Goal: Information Seeking & Learning: Learn about a topic

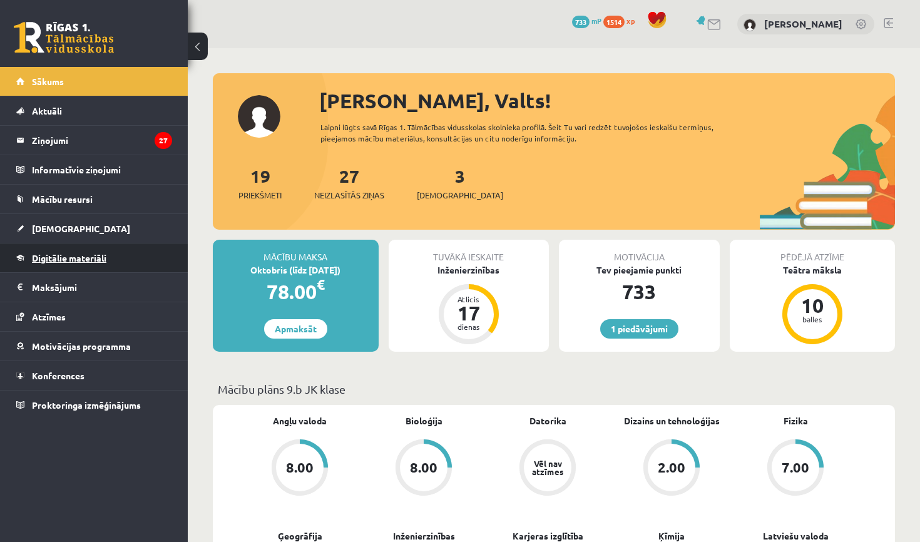
click at [65, 252] on link "Digitālie materiāli" at bounding box center [94, 258] width 156 height 29
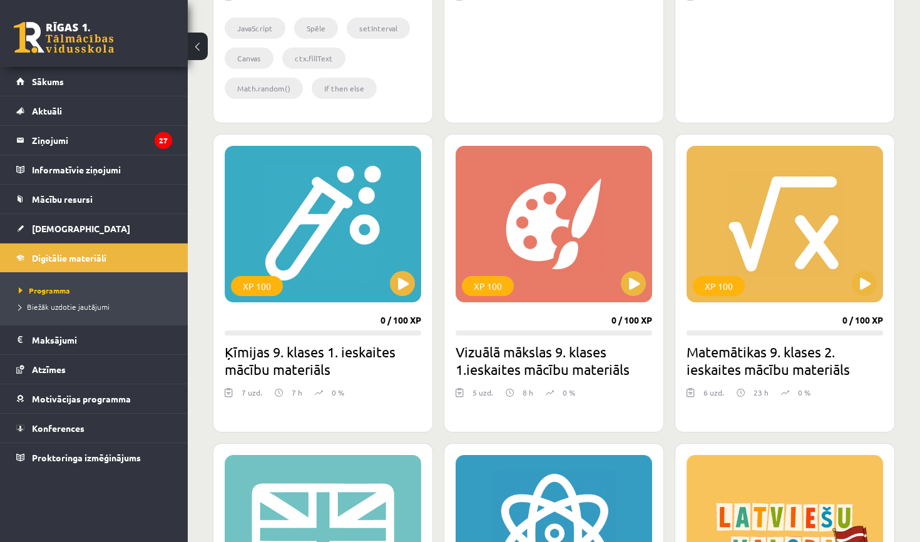
scroll to position [622, 0]
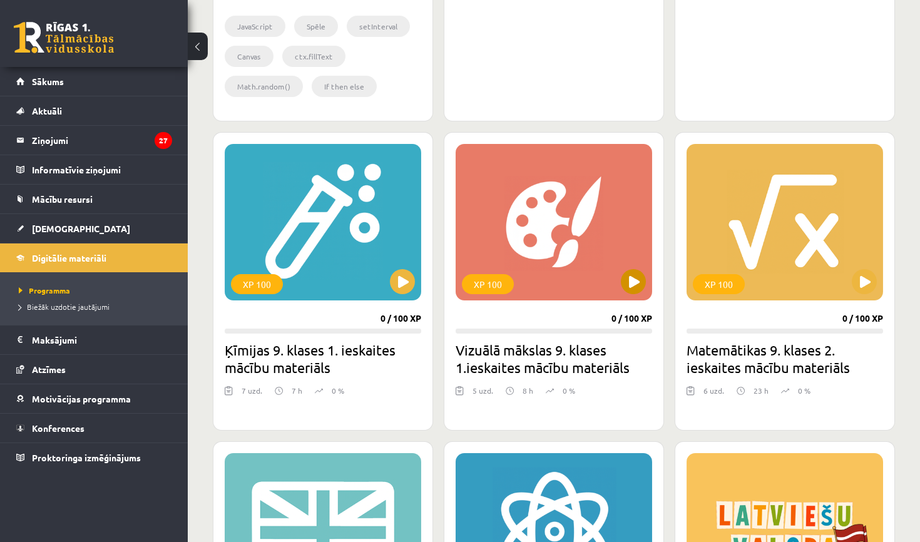
click at [643, 274] on button at bounding box center [633, 281] width 25 height 25
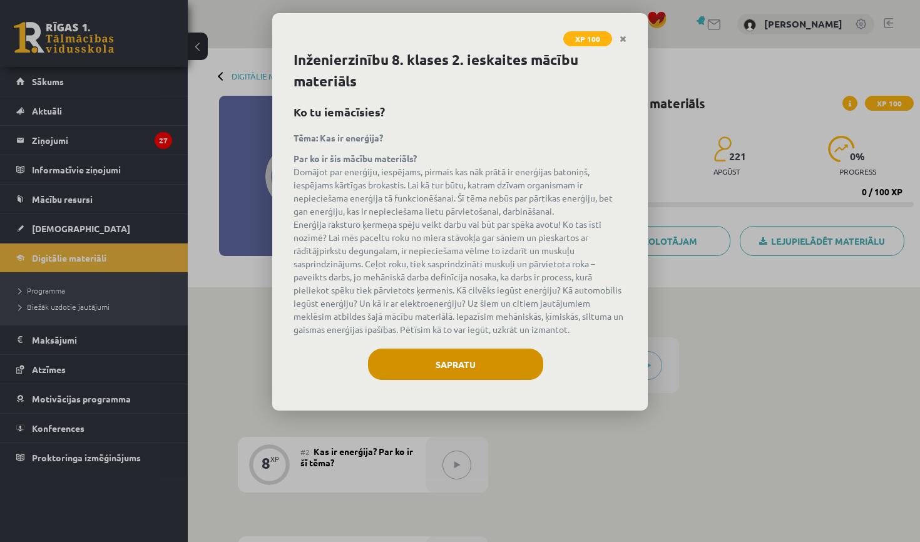
click at [423, 358] on button "Sapratu" at bounding box center [455, 364] width 175 height 31
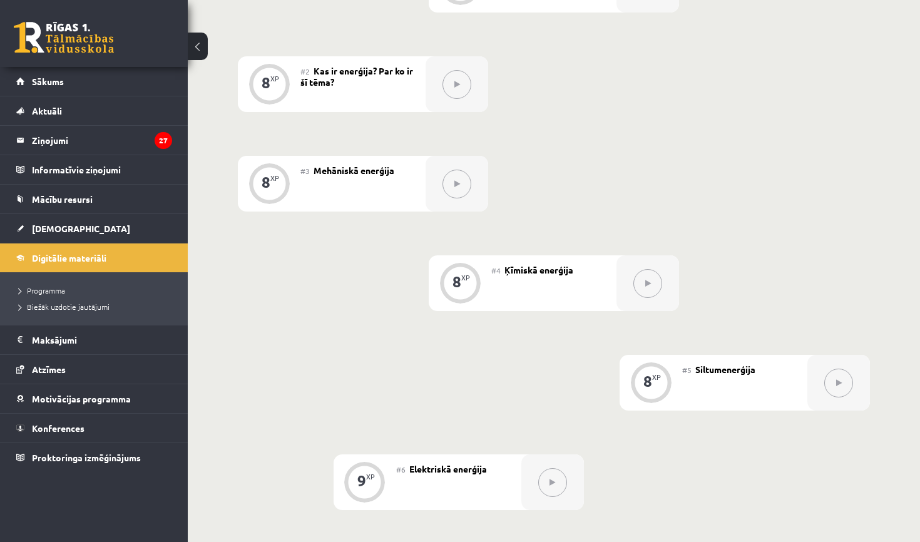
scroll to position [294, 0]
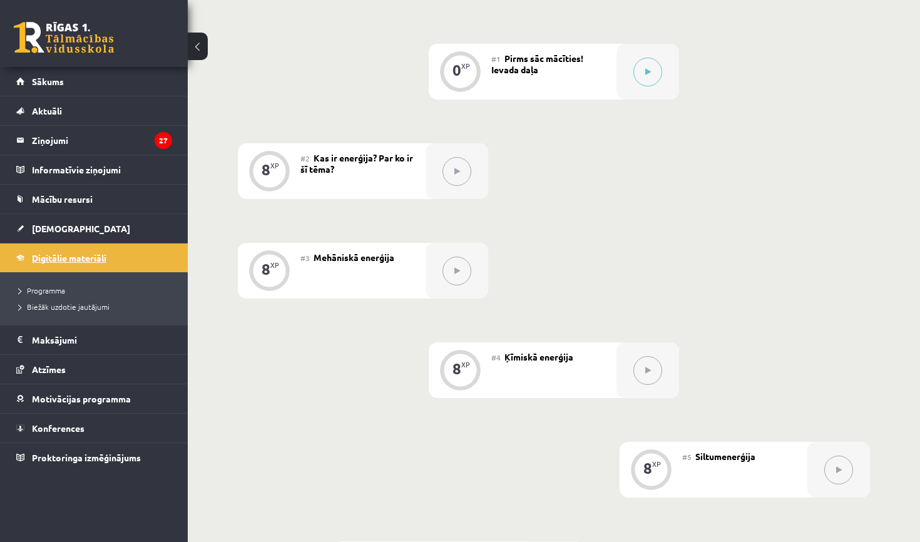
click at [51, 253] on span "Digitālie materiāli" at bounding box center [69, 257] width 74 height 11
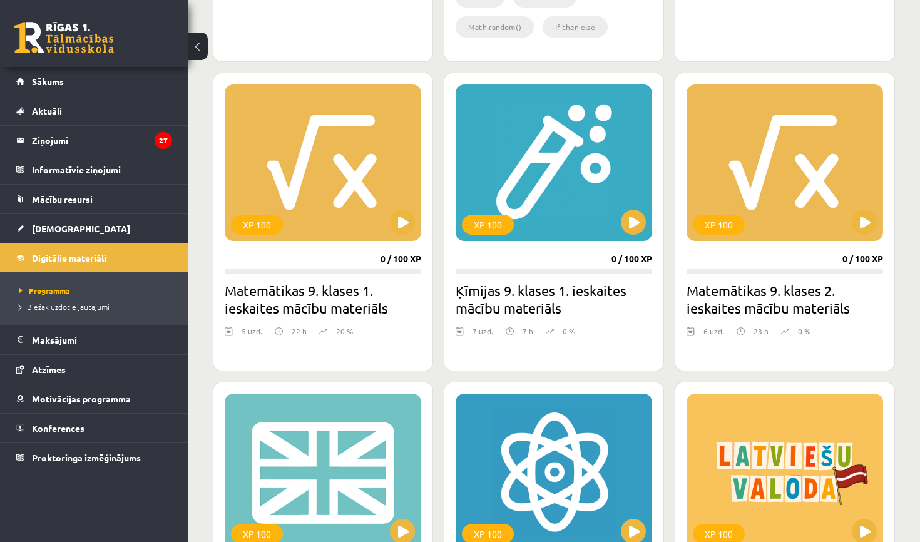
scroll to position [681, 0]
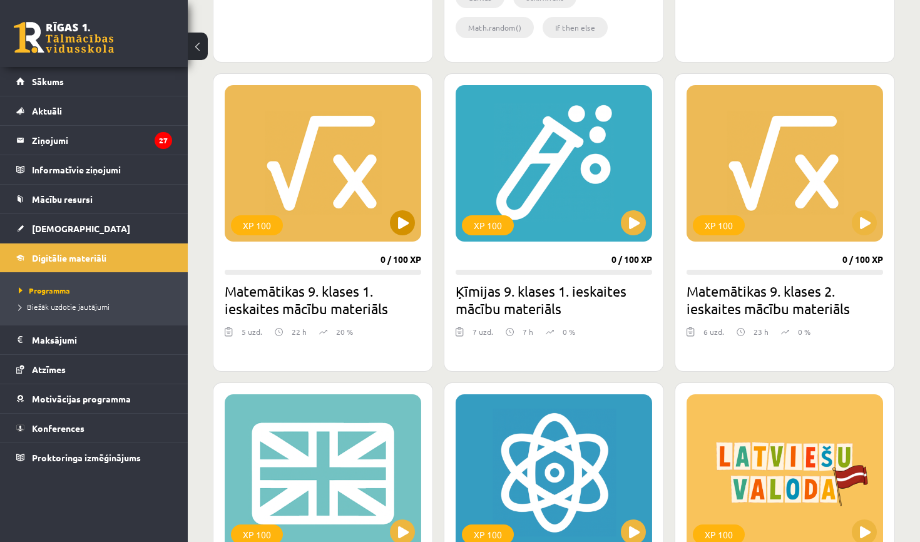
click at [411, 223] on button at bounding box center [402, 222] width 25 height 25
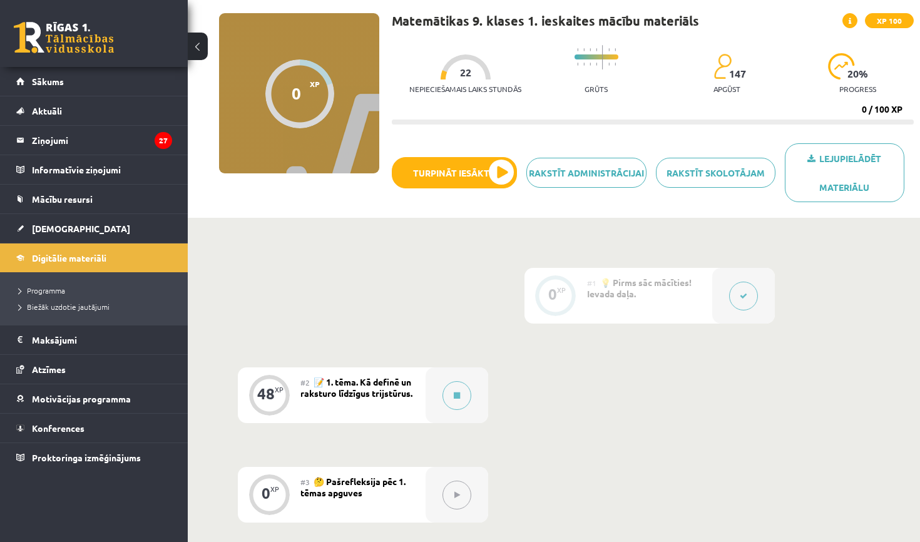
scroll to position [77, 0]
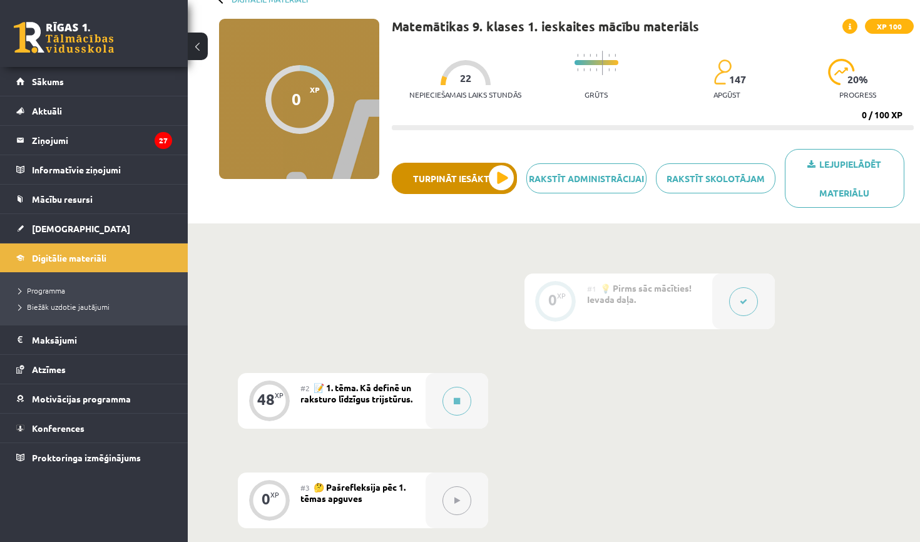
click at [467, 177] on button "Turpināt iesākto" at bounding box center [454, 178] width 125 height 31
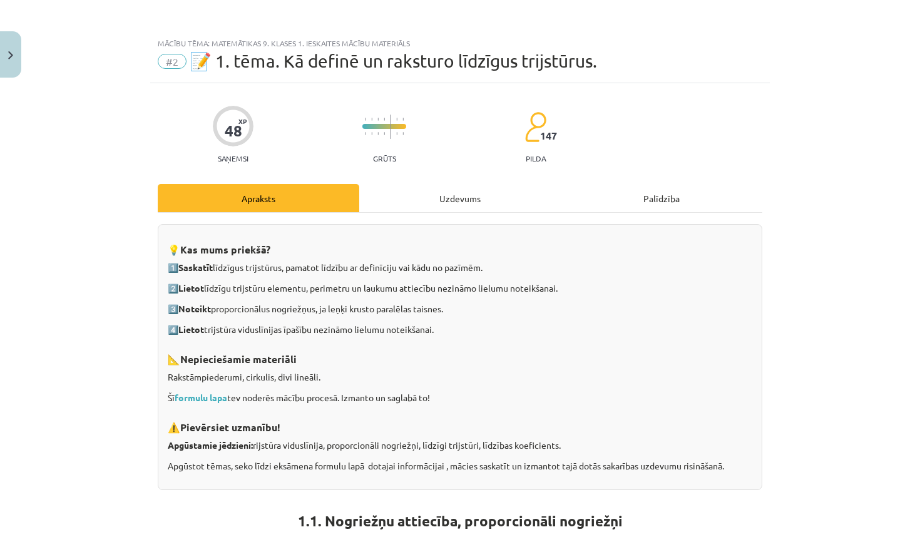
click at [462, 198] on div "Uzdevums" at bounding box center [460, 198] width 202 height 28
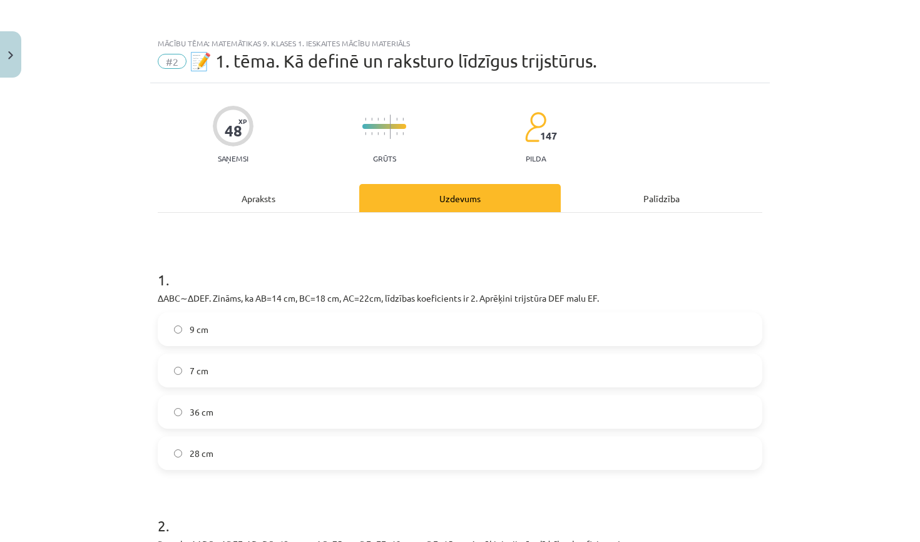
scroll to position [31, 0]
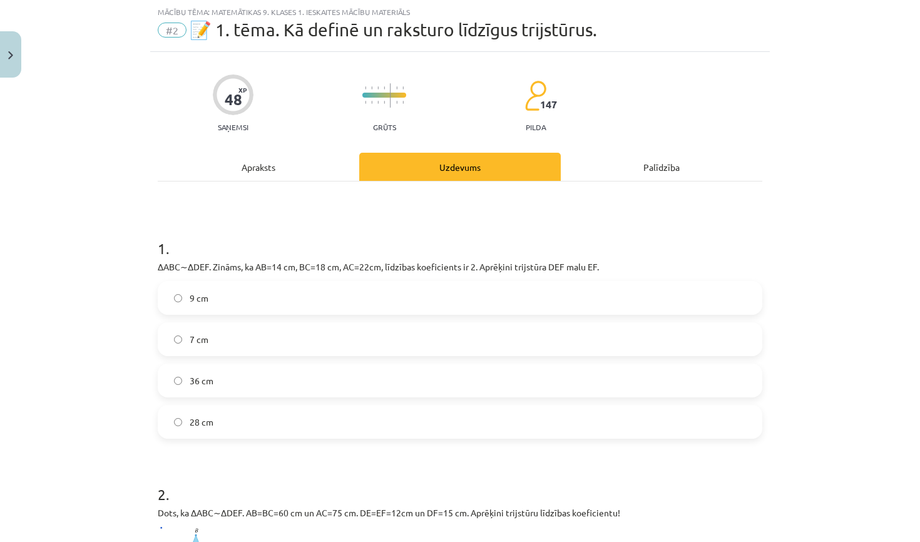
click at [269, 165] on div "Apraksts" at bounding box center [259, 167] width 202 height 28
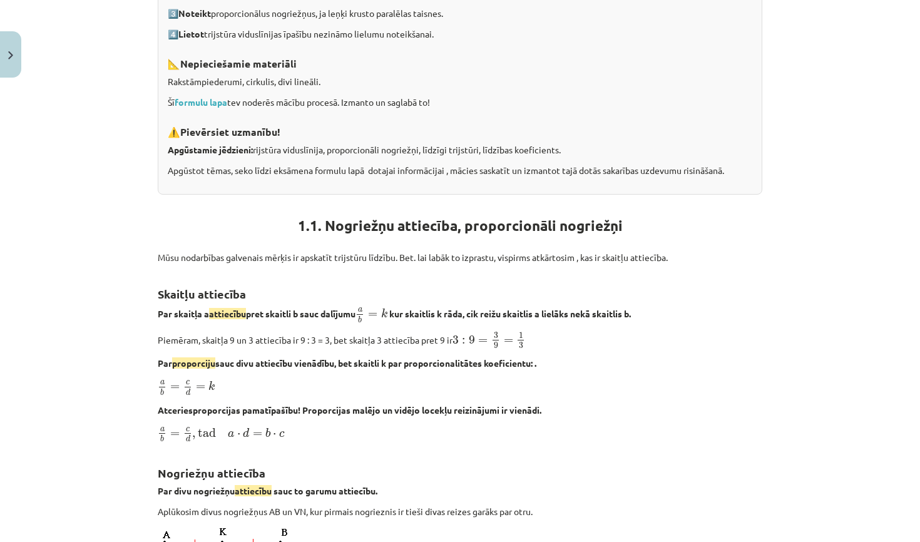
scroll to position [97, 0]
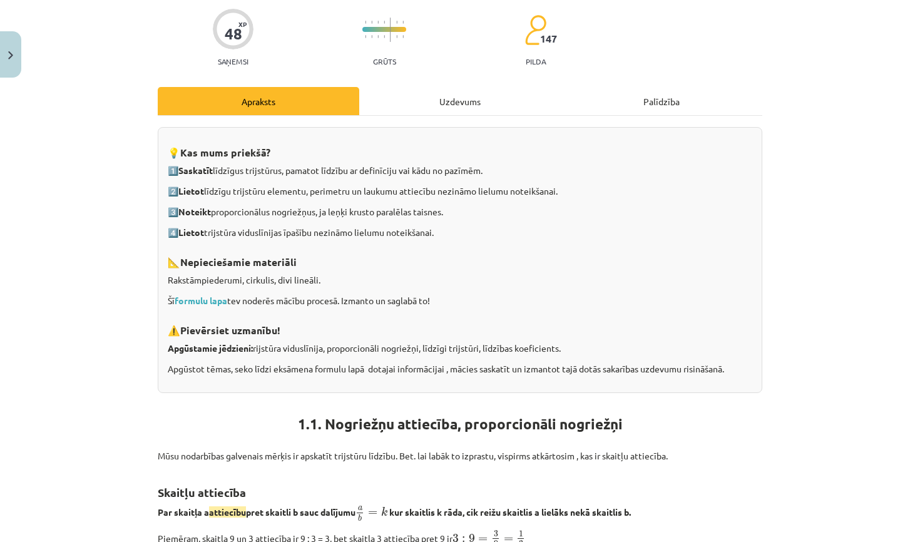
click at [409, 100] on div "Uzdevums" at bounding box center [460, 101] width 202 height 28
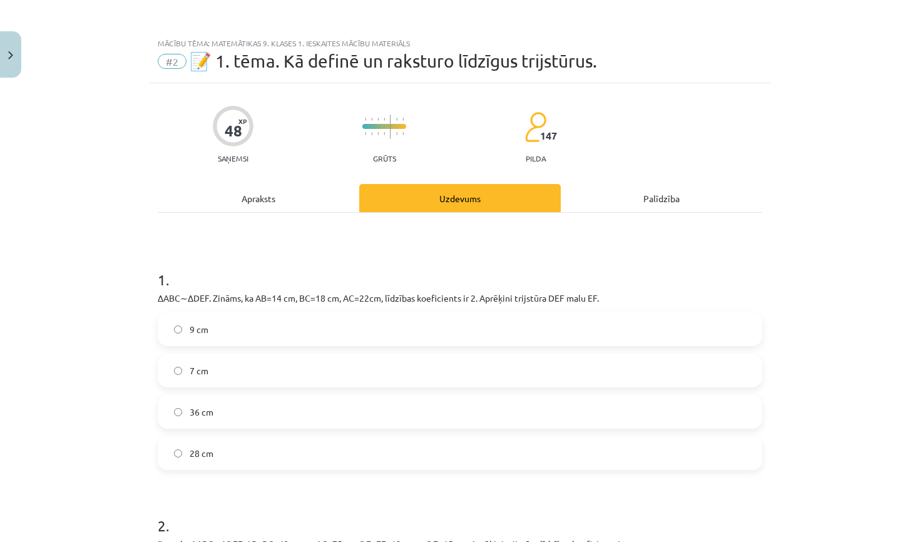
scroll to position [0, 0]
click at [255, 195] on div "Apraksts" at bounding box center [259, 198] width 202 height 28
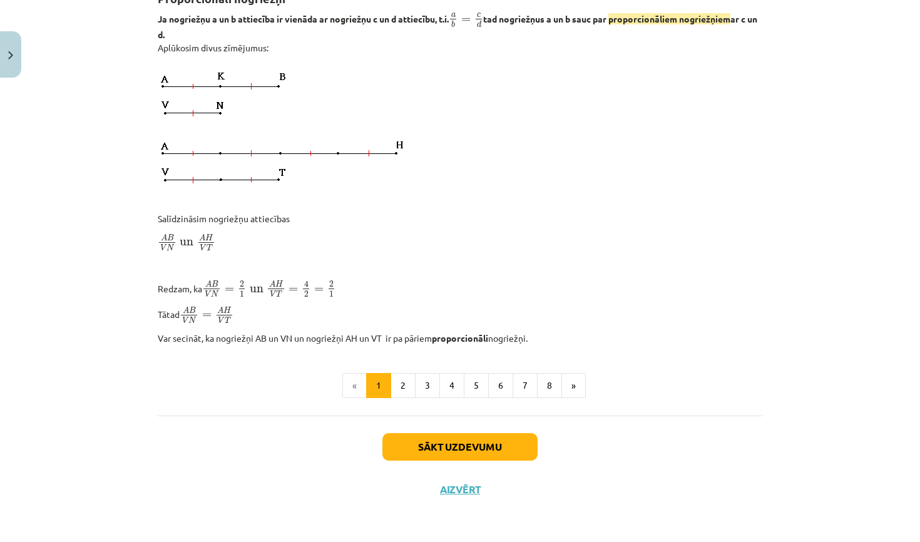
scroll to position [946, 0]
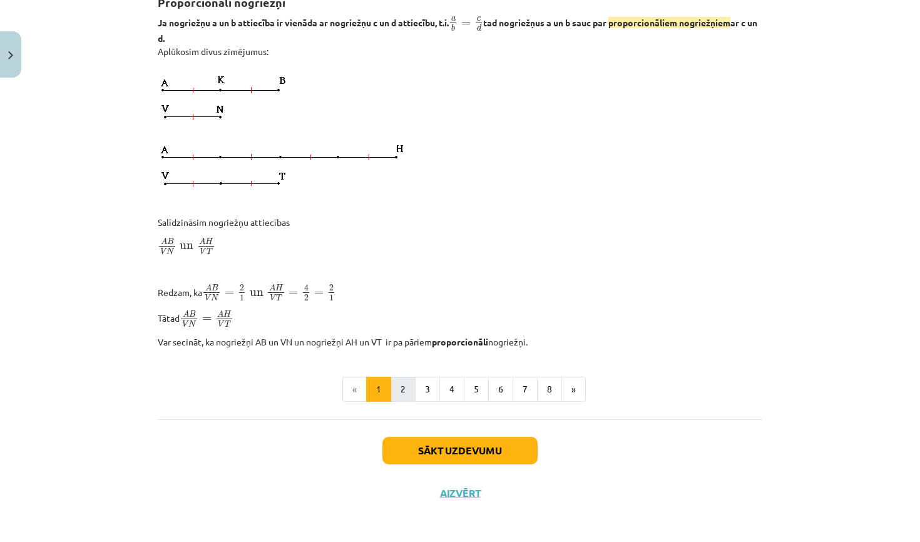
click at [404, 377] on button "2" at bounding box center [403, 389] width 25 height 25
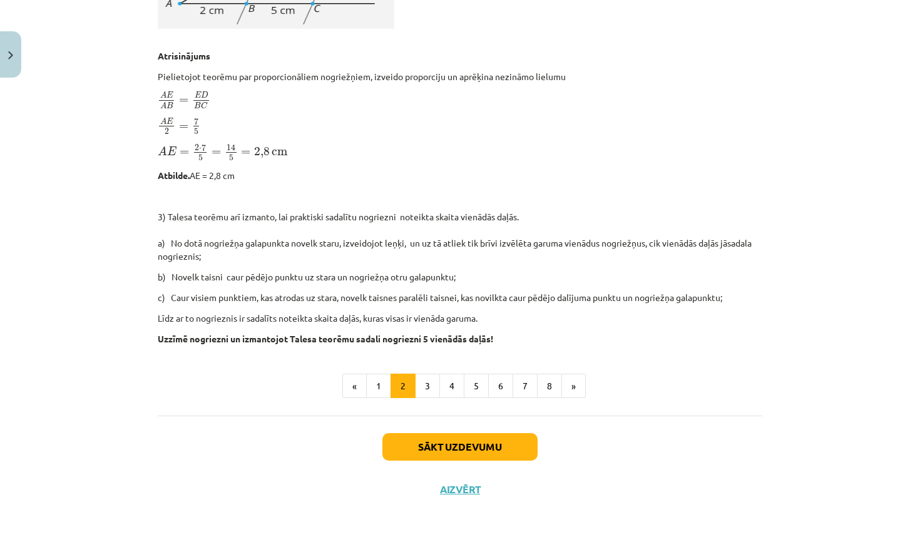
scroll to position [1169, 0]
click at [434, 392] on button "3" at bounding box center [427, 386] width 25 height 25
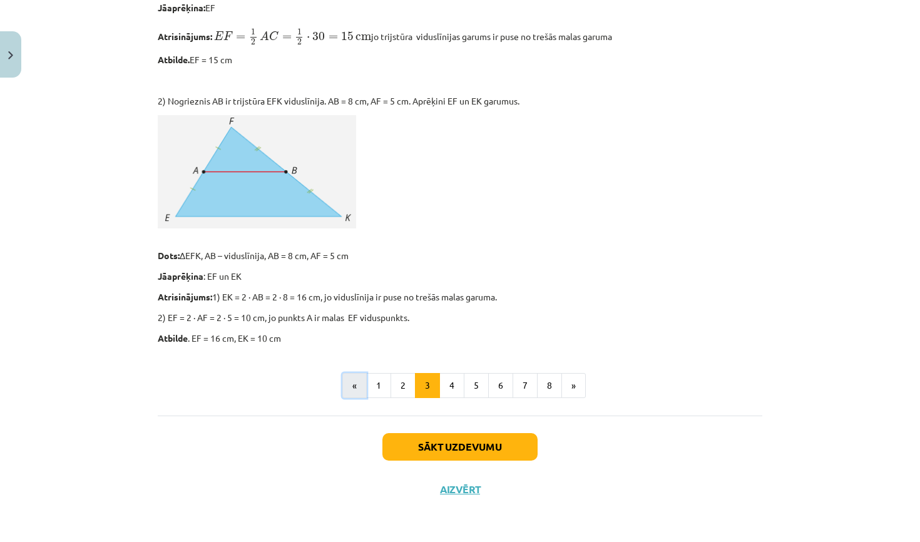
click at [362, 389] on button "«" at bounding box center [354, 385] width 24 height 25
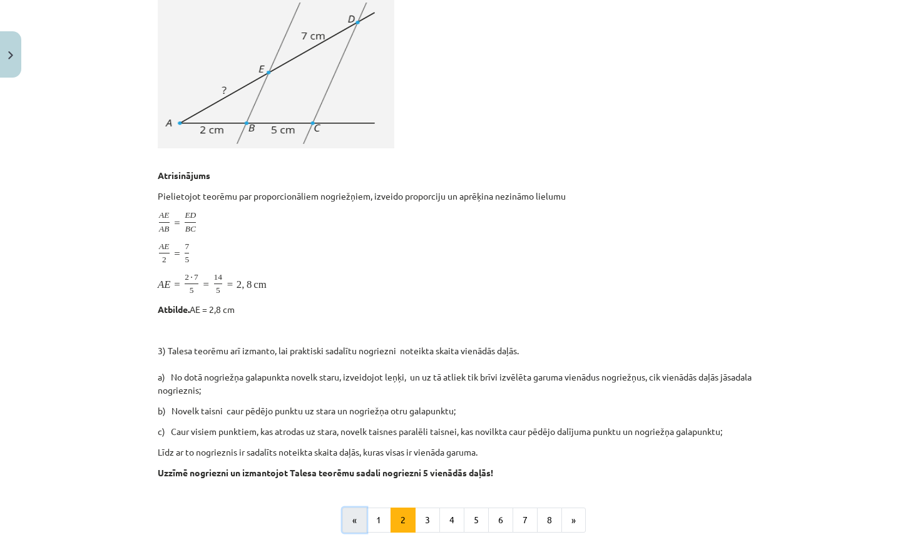
scroll to position [224, 0]
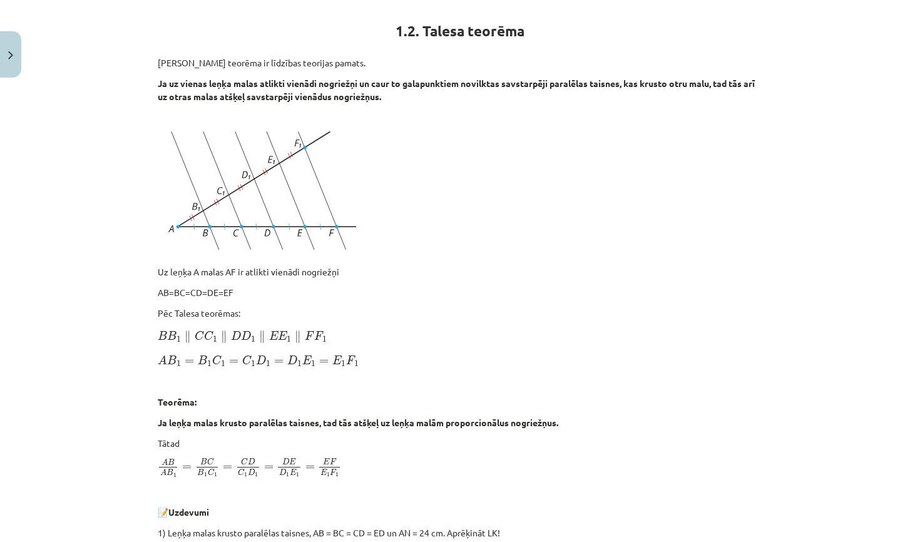
click at [9, 53] on img "Close" at bounding box center [10, 55] width 5 height 8
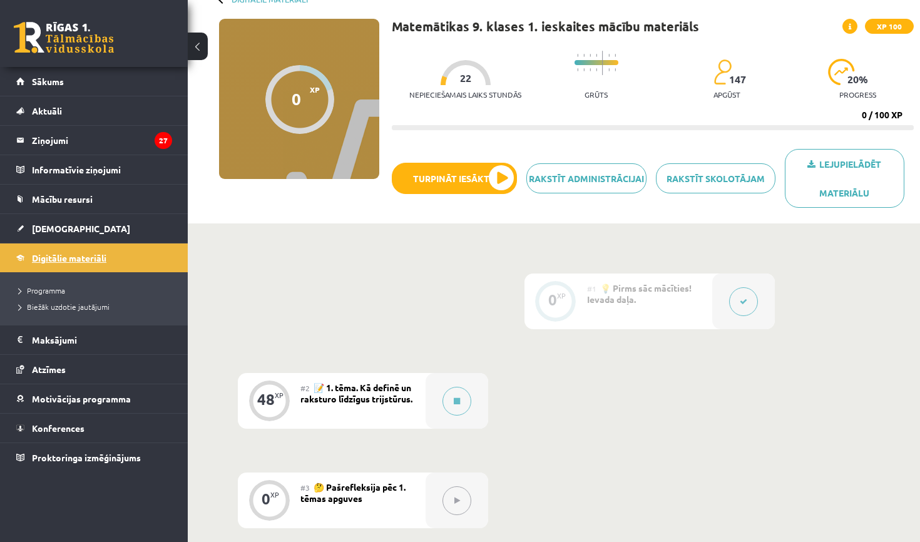
click at [73, 254] on span "Digitālie materiāli" at bounding box center [69, 257] width 74 height 11
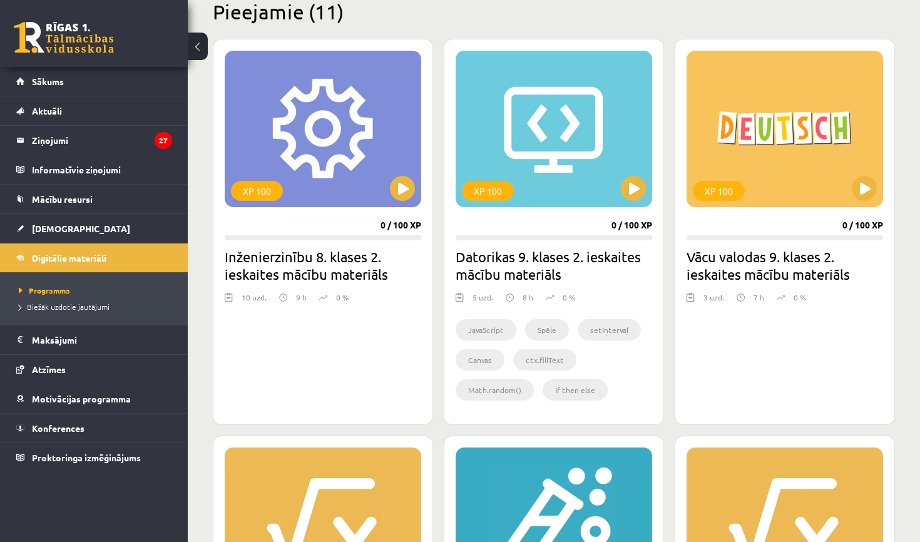
scroll to position [315, 0]
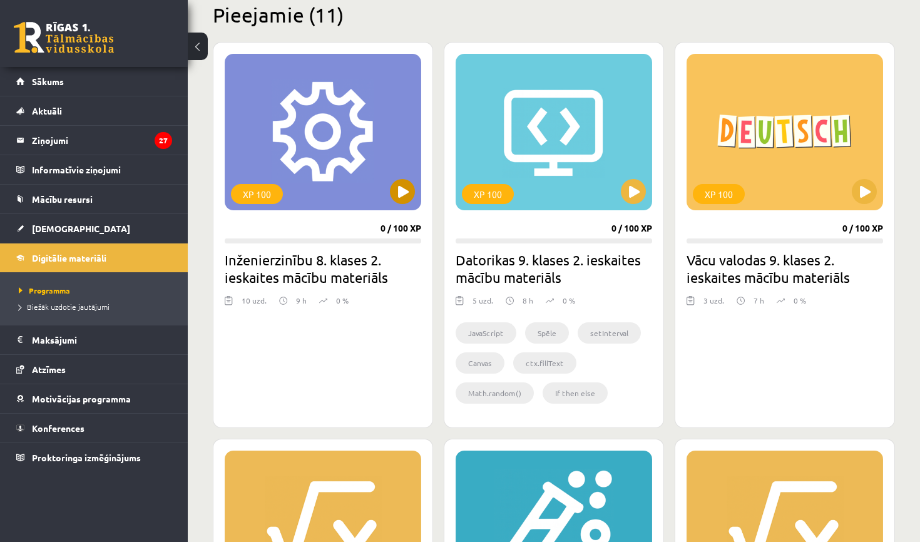
click at [398, 190] on button at bounding box center [402, 191] width 25 height 25
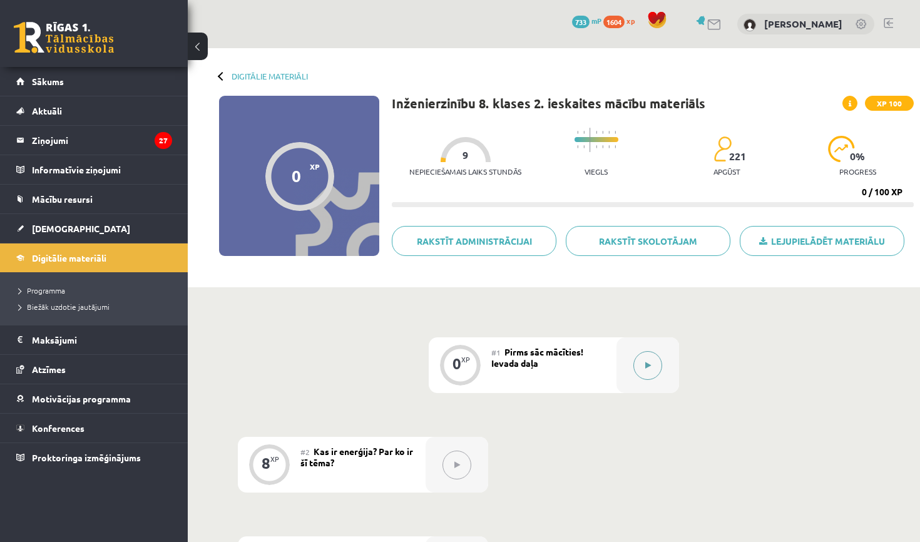
click at [644, 361] on button at bounding box center [648, 365] width 29 height 29
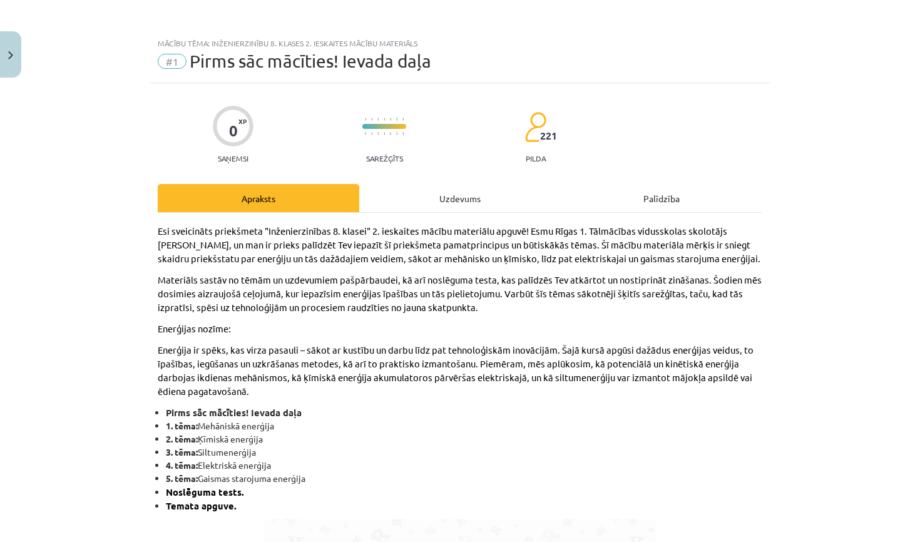
click at [493, 225] on span "Esi sveicināts priekšmeta "Inženierzinības 8. klasei" 2. ieskaites mācību mater…" at bounding box center [459, 244] width 603 height 39
click at [487, 208] on div "Uzdevums" at bounding box center [460, 198] width 202 height 28
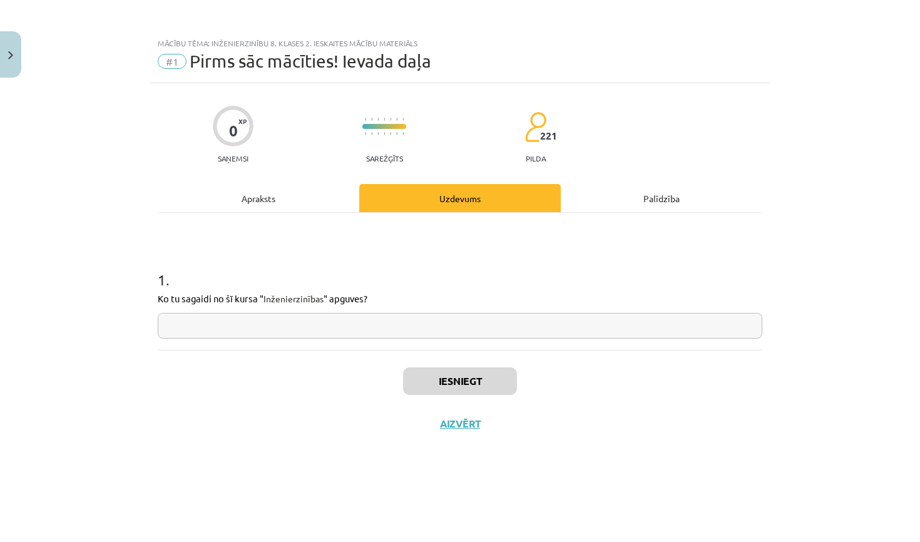
click at [264, 329] on input "text" at bounding box center [460, 326] width 605 height 26
type input "**********"
click at [453, 384] on button "Iesniegt" at bounding box center [460, 381] width 114 height 28
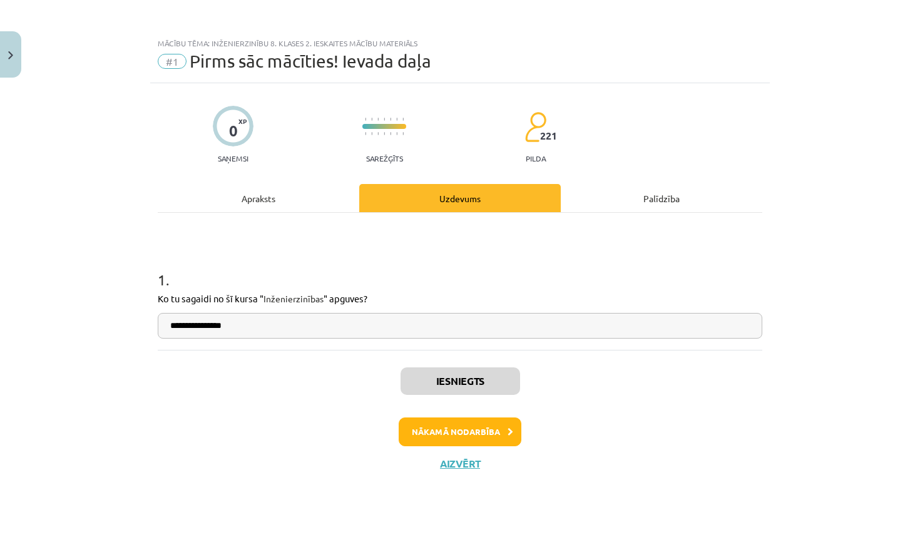
click at [481, 433] on button "Nākamā nodarbība" at bounding box center [460, 432] width 123 height 29
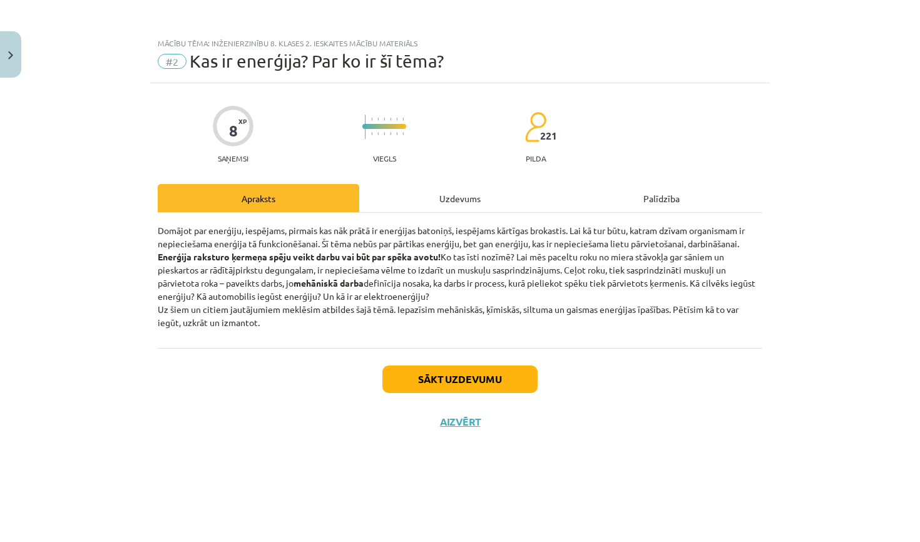
click at [464, 383] on button "Sākt uzdevumu" at bounding box center [460, 380] width 155 height 28
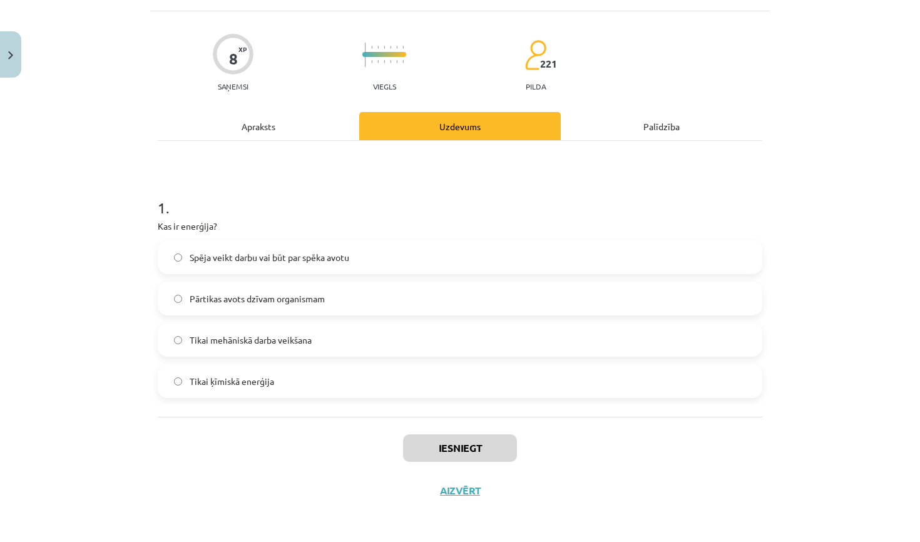
scroll to position [74, 0]
click at [320, 265] on label "Spēja veikt darbu vai būt par spēka avotu" at bounding box center [460, 255] width 602 height 31
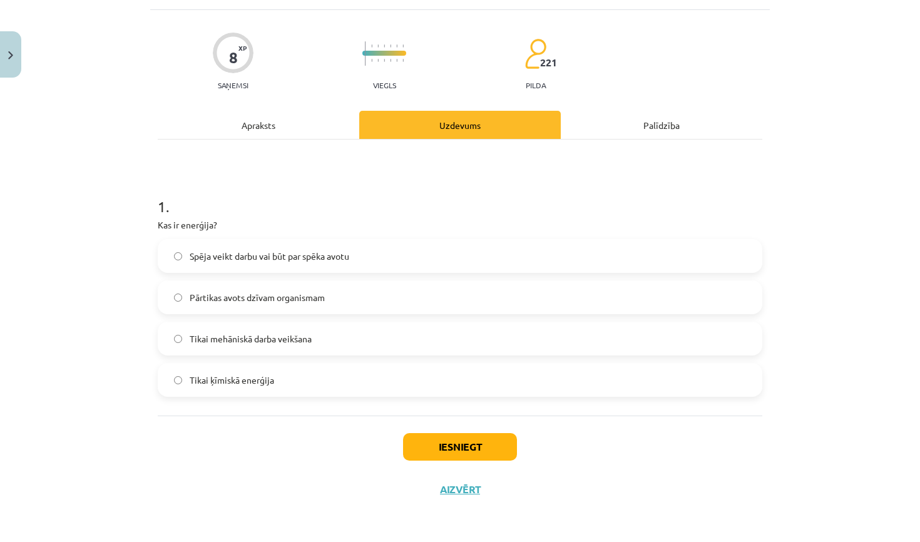
click at [441, 448] on button "Iesniegt" at bounding box center [460, 447] width 114 height 28
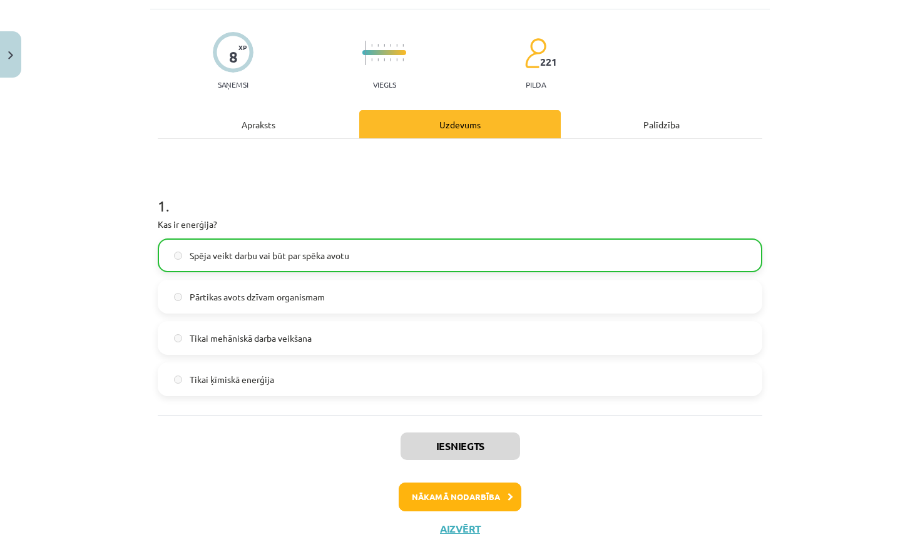
click at [465, 502] on button "Nākamā nodarbība" at bounding box center [460, 497] width 123 height 29
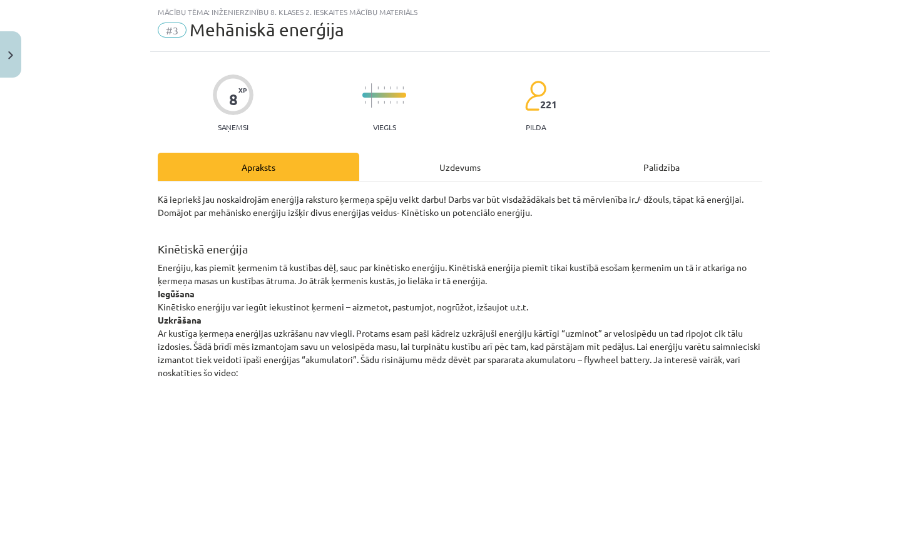
click at [449, 174] on div "Uzdevums" at bounding box center [460, 167] width 202 height 28
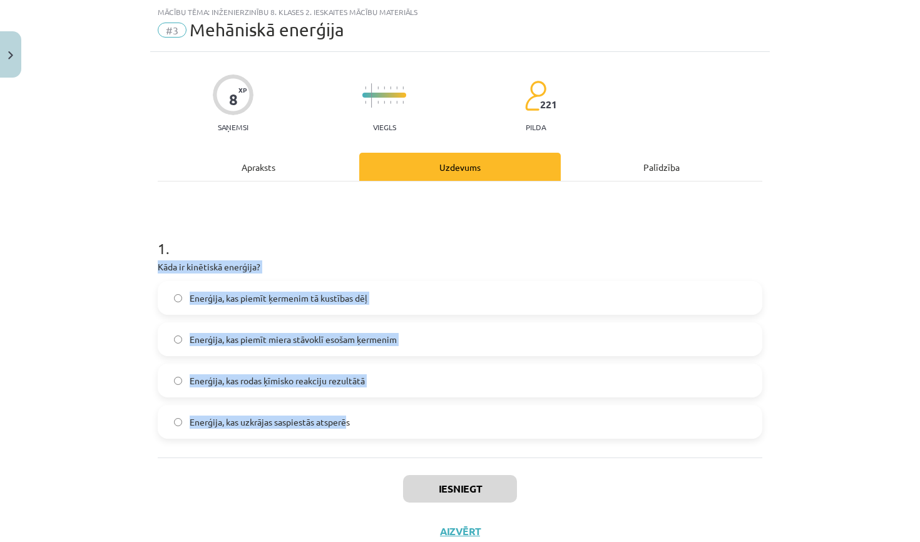
drag, startPoint x: 154, startPoint y: 258, endPoint x: 351, endPoint y: 421, distance: 255.2
click at [351, 421] on div "8 XP Saņemsi Viegls 221 pilda Apraksts Uzdevums Palīdzība 1 . Kāda ir kinētiskā…" at bounding box center [460, 302] width 620 height 501
copy div "Kāda ir kinētiskā enerģija? Enerģija, kas piemīt ķermenim tā kustības dēļ Enerģ…"
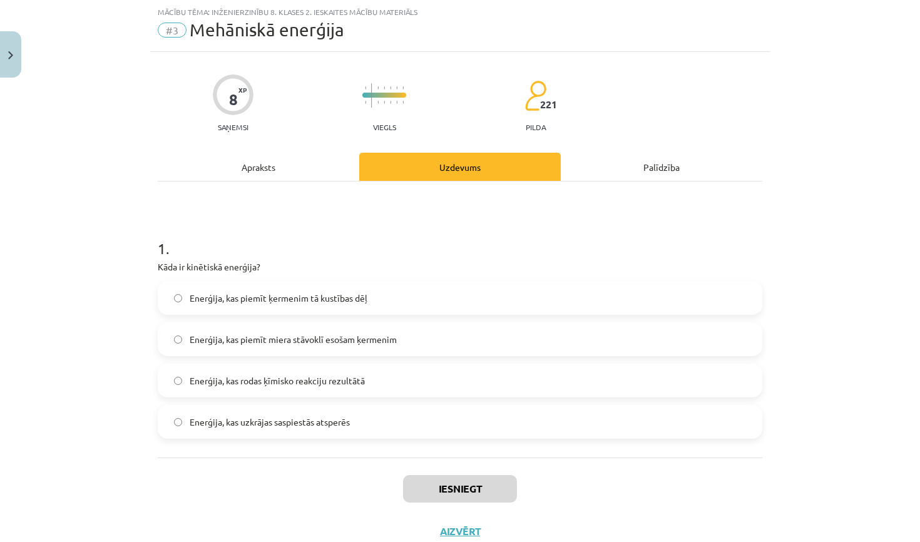
click at [489, 238] on h1 "1 ." at bounding box center [460, 237] width 605 height 39
click at [439, 283] on label "Enerģija, kas piemīt ķermenim tā kustības dēļ" at bounding box center [460, 297] width 602 height 31
click at [479, 487] on button "Iesniegt" at bounding box center [460, 489] width 114 height 28
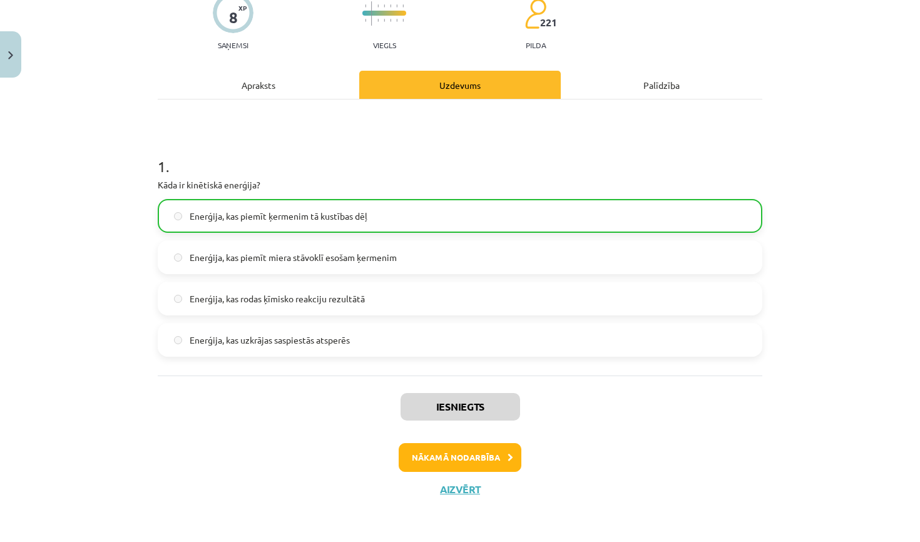
click at [487, 466] on button "Nākamā nodarbība" at bounding box center [460, 457] width 123 height 29
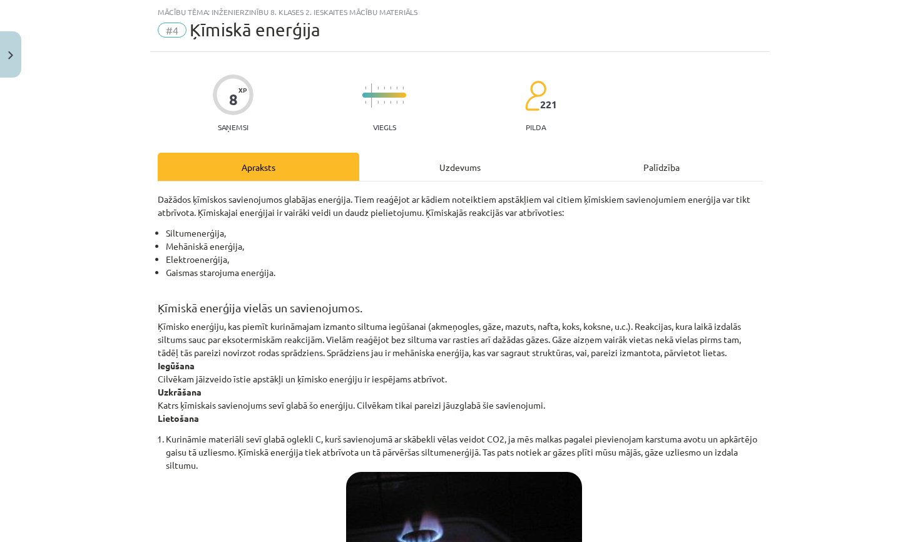
click at [426, 180] on div "Uzdevums" at bounding box center [460, 167] width 202 height 28
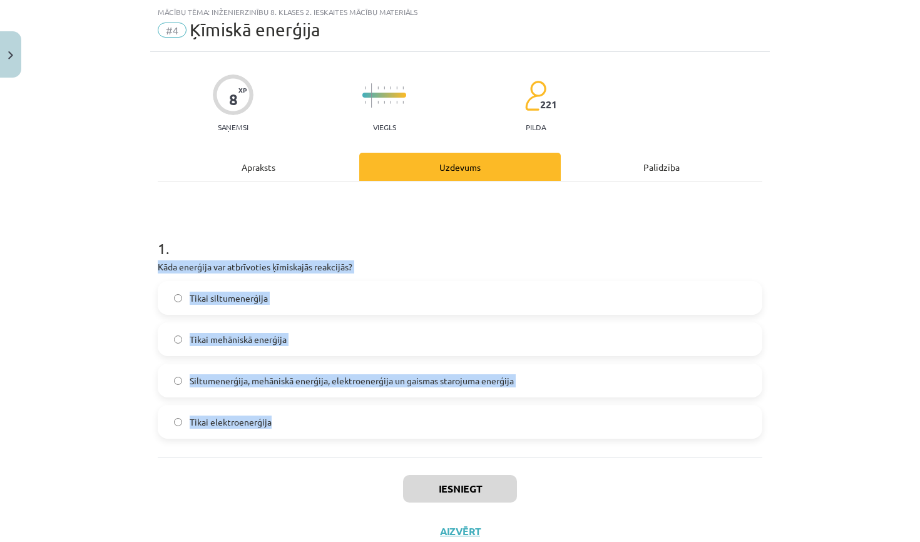
drag, startPoint x: 156, startPoint y: 270, endPoint x: 467, endPoint y: 456, distance: 362.8
click at [467, 456] on div "8 XP Saņemsi Viegls 221 pilda Apraksts Uzdevums Palīdzība 1 . Kāda enerģija var…" at bounding box center [460, 302] width 620 height 501
copy div "Kāda enerģija var atbrīvoties ķīmiskajās reakcijās? Tikai siltumenerģija Tikai …"
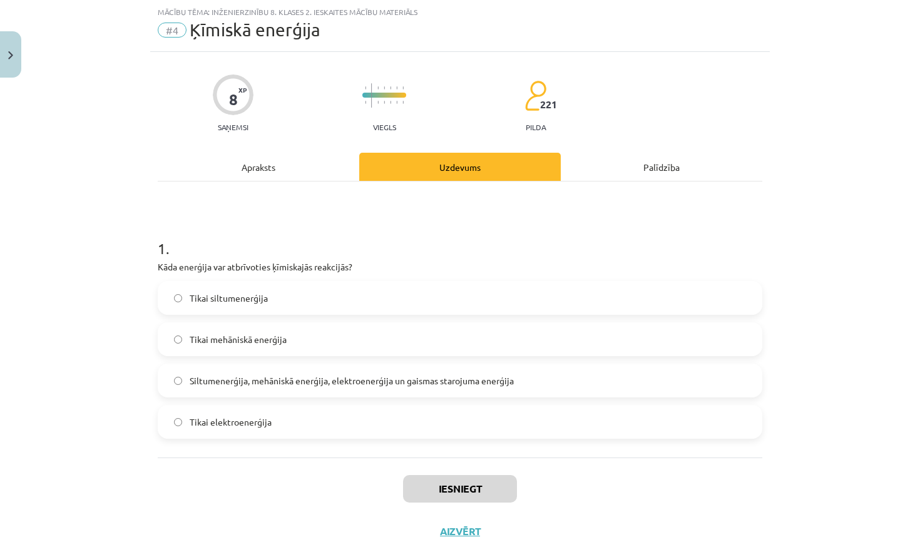
click at [415, 210] on div "1 . Kāda enerģija var atbrīvoties ķīmiskajās reakcijās? Tikai siltumenerģija Ti…" at bounding box center [460, 320] width 605 height 276
click at [468, 386] on span "Siltumenerģija, mehāniskā enerģija, elektroenerģija un gaismas starojuma enerģi…" at bounding box center [352, 380] width 324 height 13
click at [486, 487] on button "Iesniegt" at bounding box center [460, 489] width 114 height 28
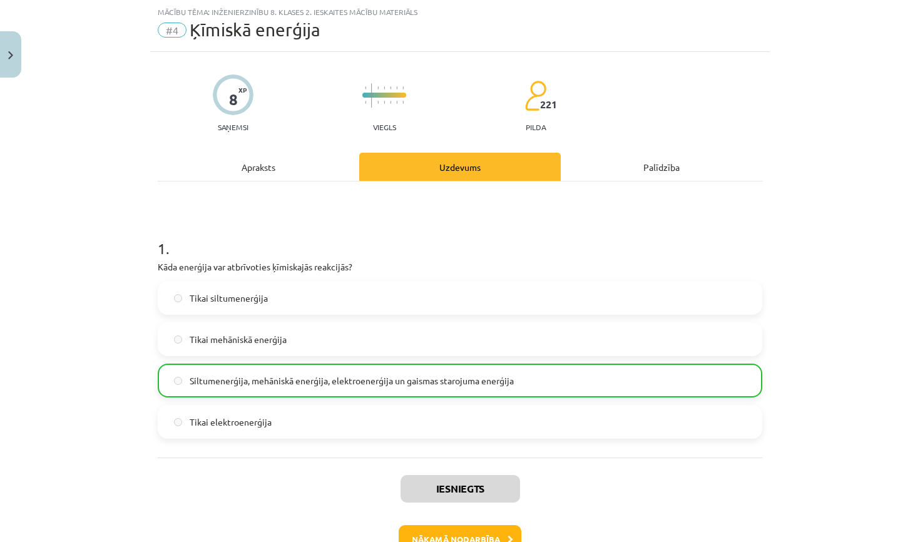
click at [452, 535] on button "Nākamā nodarbība" at bounding box center [460, 539] width 123 height 29
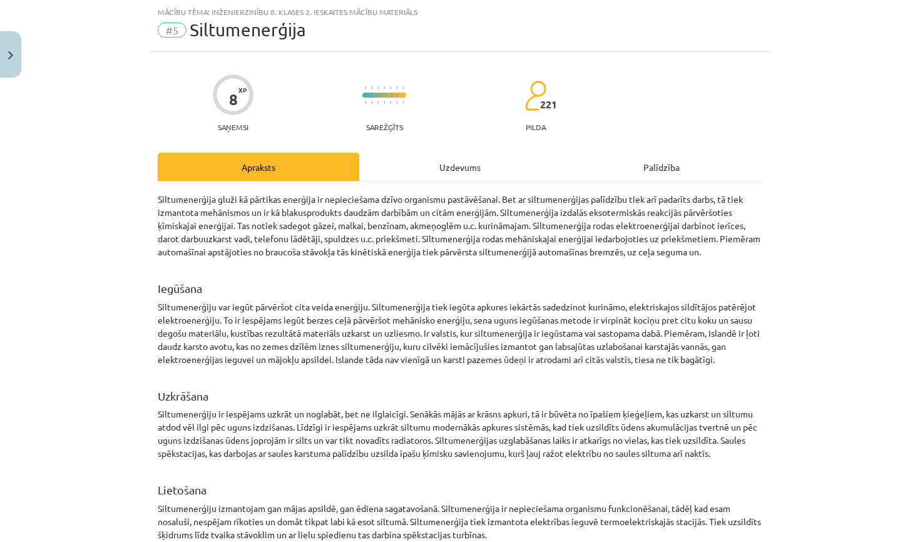
click at [438, 171] on div "Uzdevums" at bounding box center [460, 167] width 202 height 28
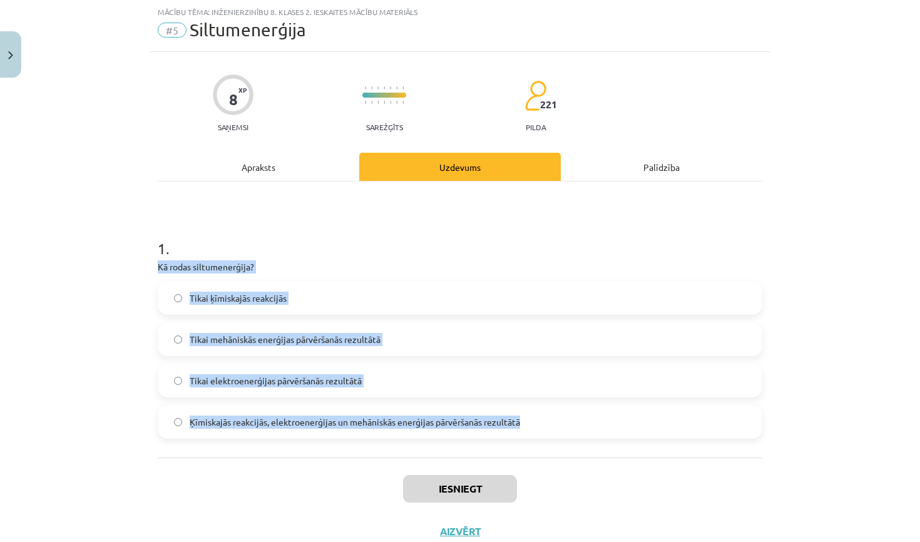
drag, startPoint x: 153, startPoint y: 267, endPoint x: 617, endPoint y: 446, distance: 496.7
click at [617, 447] on div "8 XP Saņemsi Sarežģīts 221 pilda Apraksts Uzdevums Palīdzība 1 . Kā rodas siltu…" at bounding box center [460, 302] width 620 height 501
copy div "Kā rodas siltumenerģija? Tikai ķīmiskajās reakcijās Tikai mehāniskās enerģijas …"
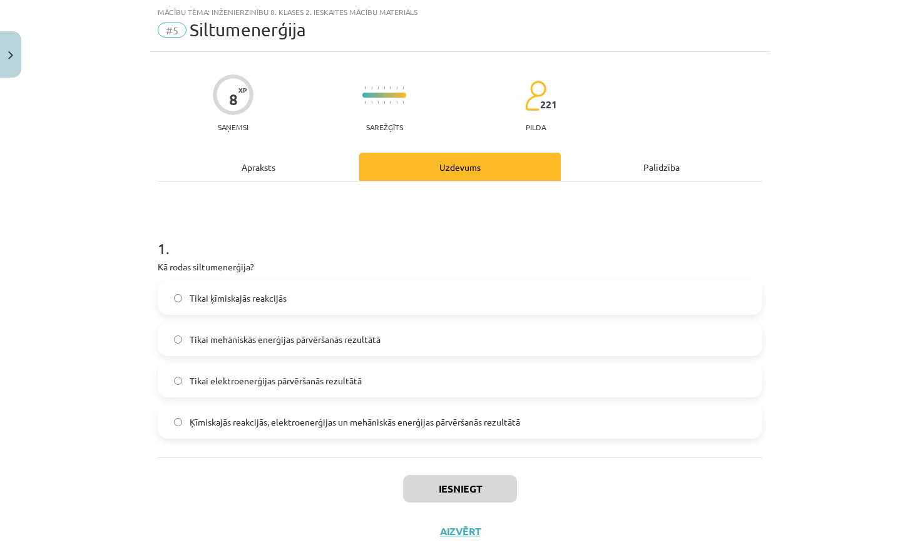
click at [292, 188] on div "1 . Kā rodas siltumenerģija? Tikai ķīmiskajās reakcijās Tikai mehāniskās enerģi…" at bounding box center [460, 320] width 605 height 276
click at [279, 418] on span "Ķīmiskajās reakcijās, elektroenerģijas un mehāniskās enerģijas pārvēršanās rezu…" at bounding box center [355, 422] width 331 height 13
click at [438, 493] on button "Iesniegt" at bounding box center [460, 489] width 114 height 28
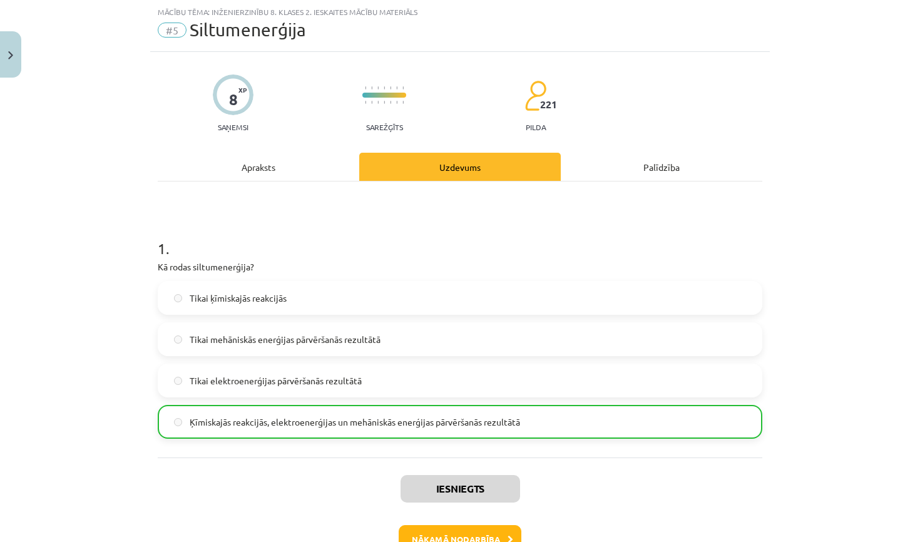
click at [438, 525] on button "Nākamā nodarbība" at bounding box center [460, 539] width 123 height 29
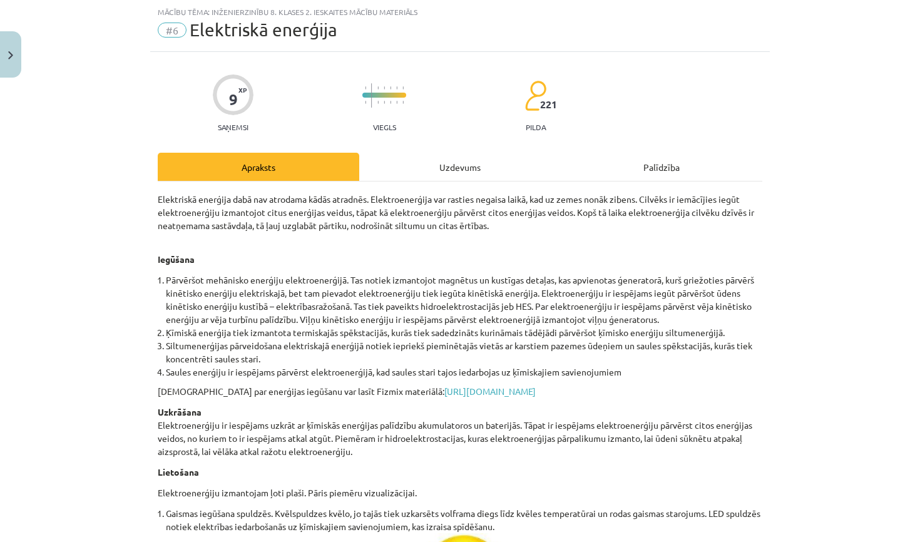
click at [443, 168] on div "Uzdevums" at bounding box center [460, 167] width 202 height 28
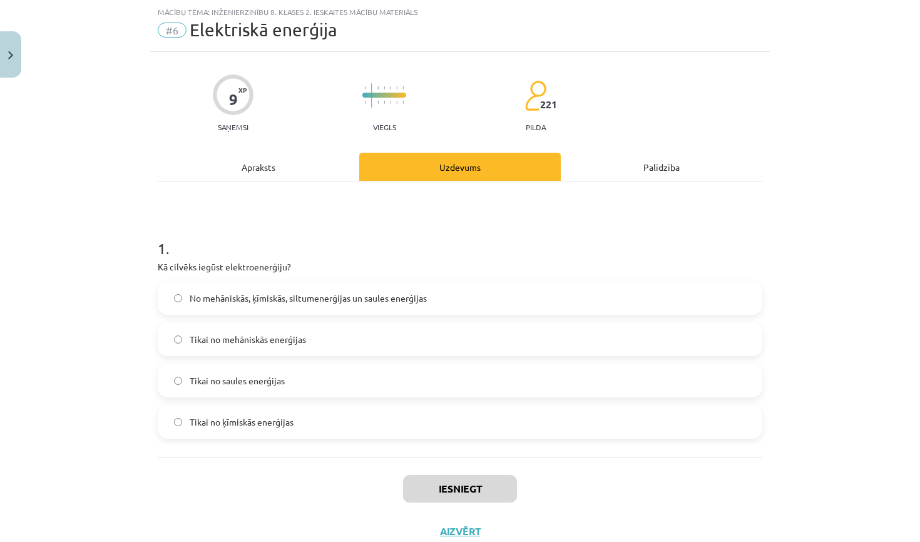
click at [396, 287] on label "No mehāniskās, ķīmiskās, siltumenerģijas un saules enerģijas" at bounding box center [460, 297] width 602 height 31
click at [455, 487] on button "Iesniegt" at bounding box center [460, 489] width 114 height 28
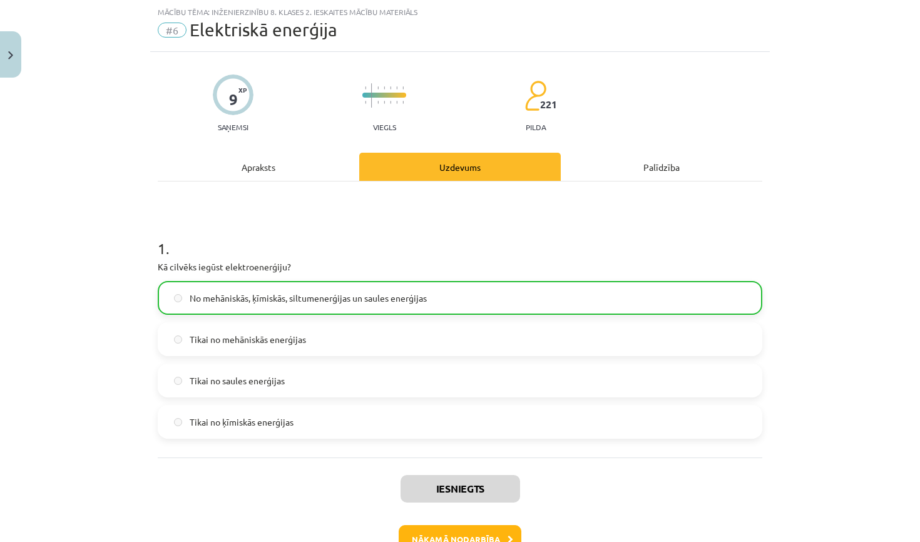
click at [459, 529] on button "Nākamā nodarbība" at bounding box center [460, 539] width 123 height 29
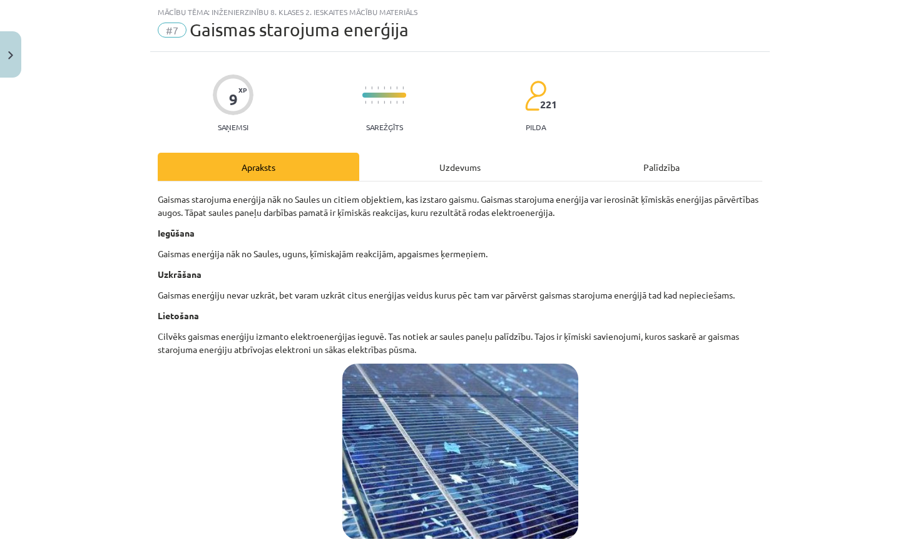
click at [451, 168] on div "Uzdevums" at bounding box center [460, 167] width 202 height 28
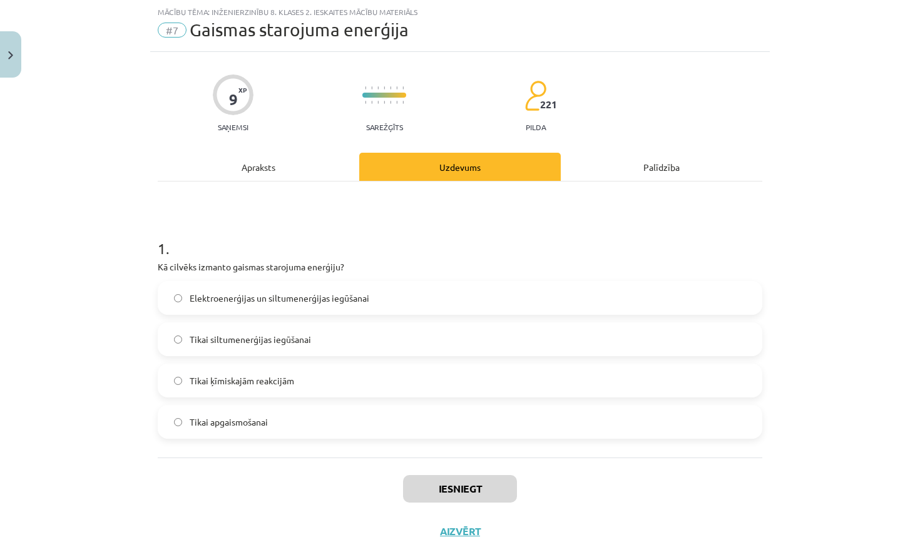
click at [357, 300] on span "Elektroenerģijas un siltumenerģijas iegūšanai" at bounding box center [280, 298] width 180 height 13
click at [458, 493] on button "Iesniegt" at bounding box center [460, 489] width 114 height 28
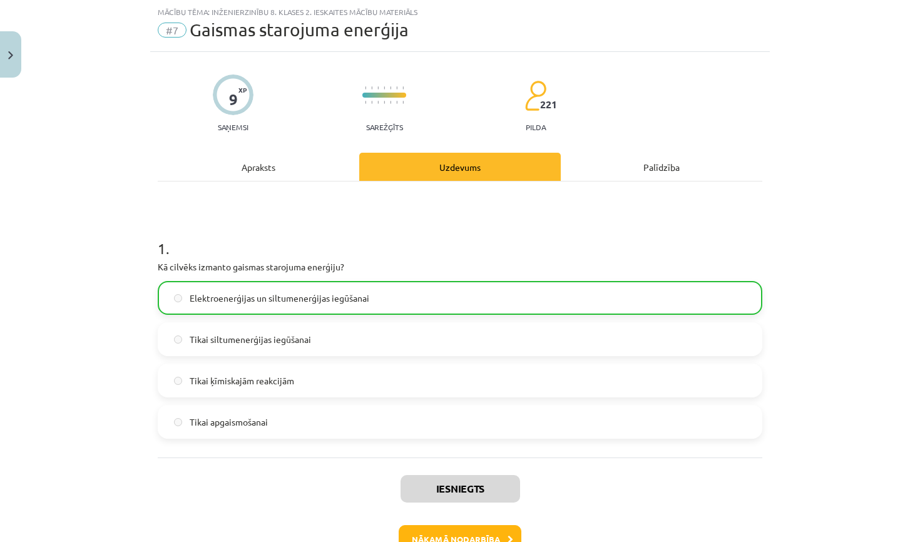
click at [458, 535] on button "Nākamā nodarbība" at bounding box center [460, 539] width 123 height 29
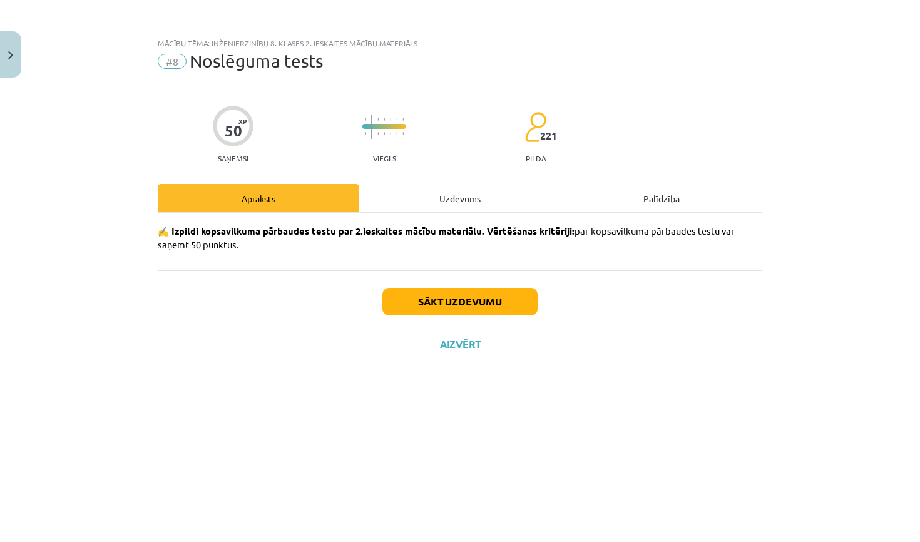
scroll to position [0, 0]
click at [452, 294] on button "Sākt uzdevumu" at bounding box center [460, 302] width 155 height 28
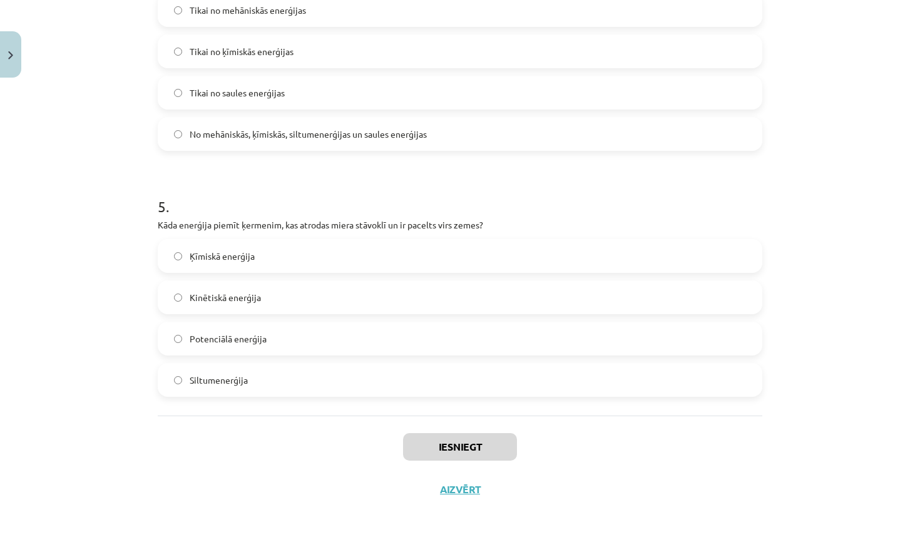
scroll to position [136, 0]
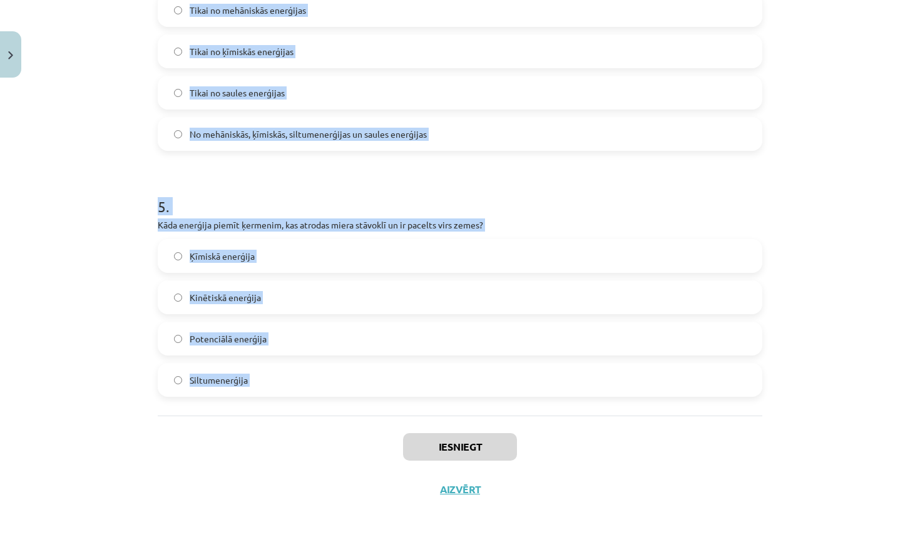
drag, startPoint x: 154, startPoint y: 237, endPoint x: 318, endPoint y: 416, distance: 242.8
copy form "Kāda enerģija uzkrājas saspiestās atsperēs un gumijās? Potenciālā enerģija Kinē…"
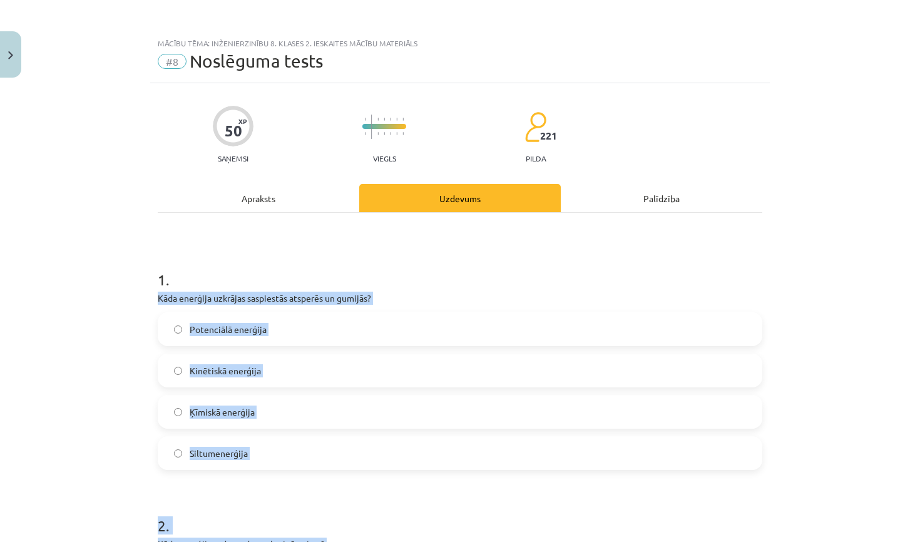
scroll to position [0, 0]
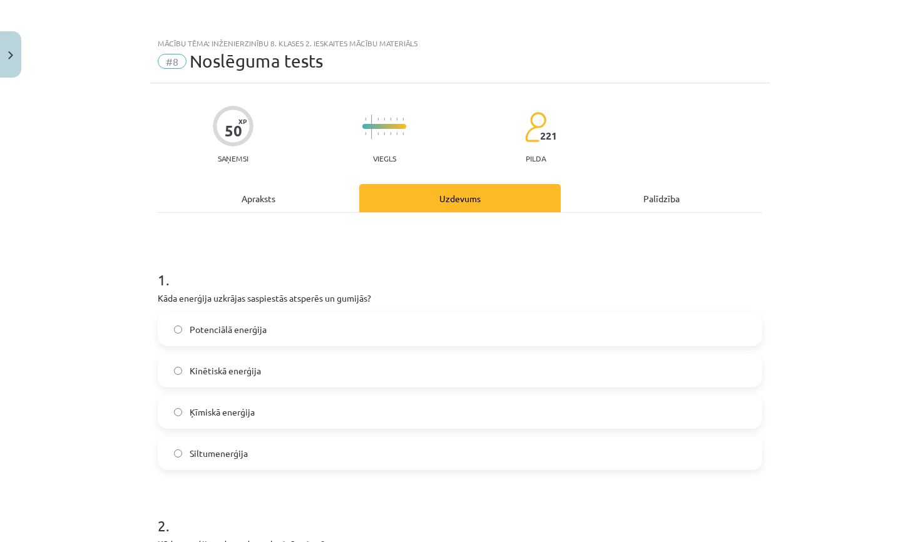
click at [264, 323] on span "Potenciālā enerģija" at bounding box center [228, 329] width 77 height 13
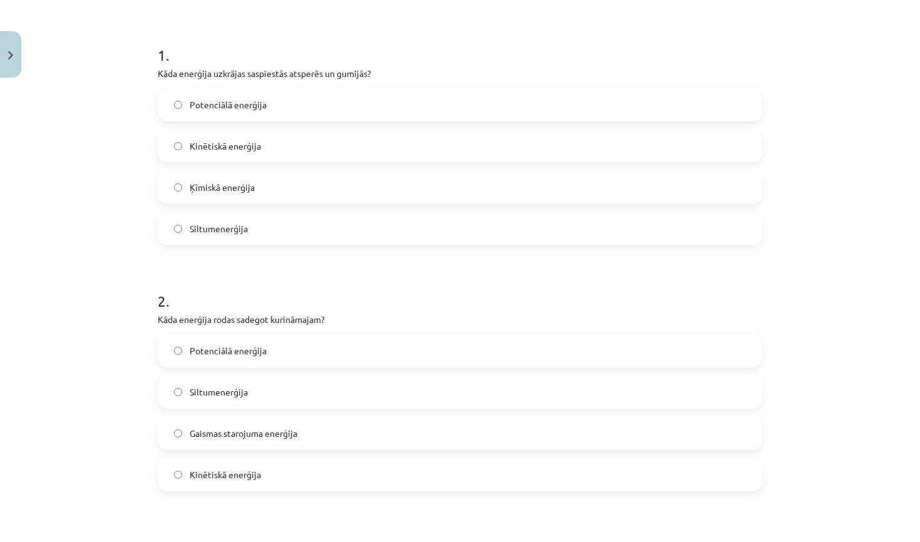
scroll to position [277, 0]
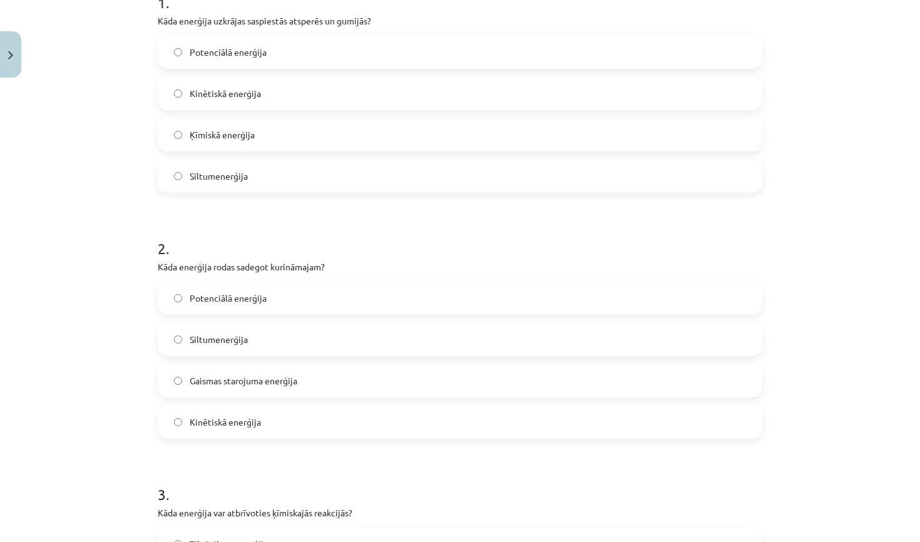
click at [250, 337] on label "Siltumenerģija" at bounding box center [460, 339] width 602 height 31
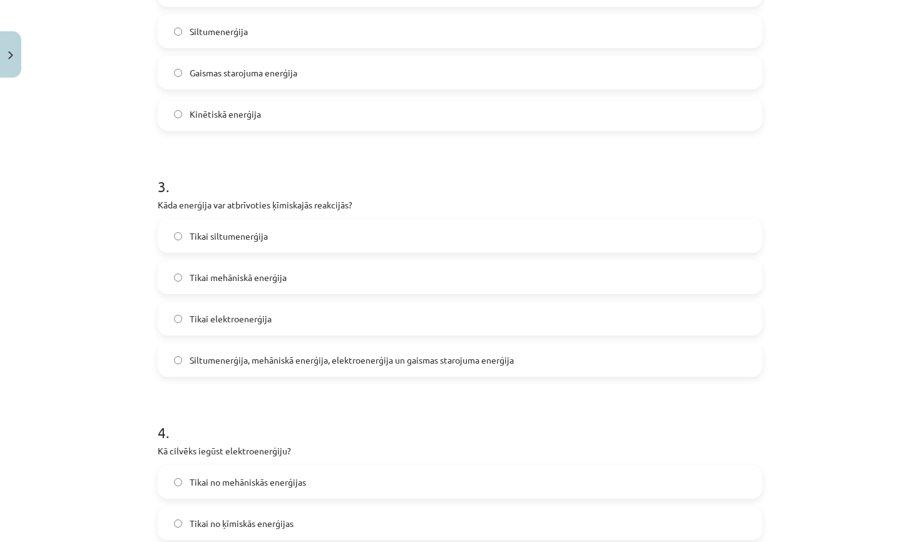
scroll to position [586, 0]
click at [262, 356] on span "Siltumenerģija, mehāniskā enerģija, elektroenerģija un gaismas starojuma enerģi…" at bounding box center [352, 359] width 324 height 13
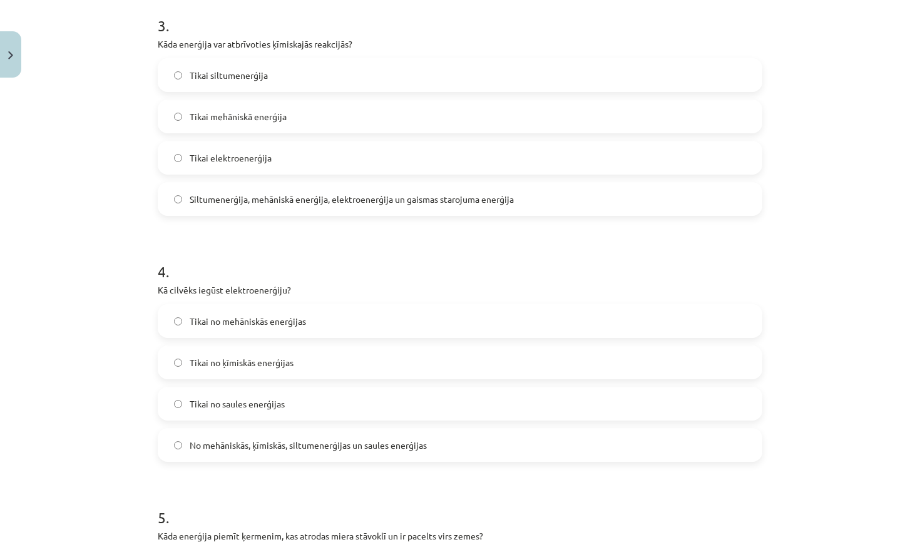
scroll to position [762, 0]
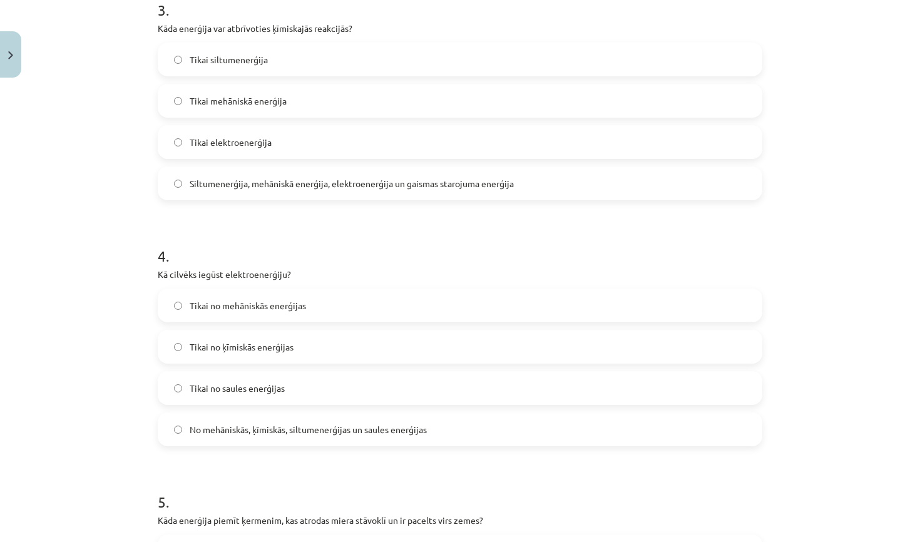
click at [266, 429] on span "No mehāniskās, ķīmiskās, siltumenerģijas un saules enerģijas" at bounding box center [308, 429] width 237 height 13
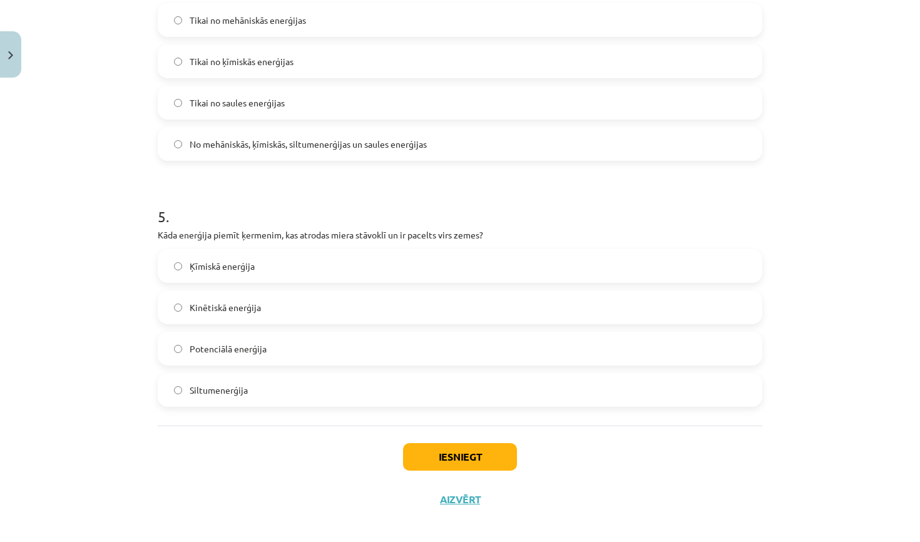
scroll to position [1048, 0]
click at [235, 358] on label "Potenciālā enerģija" at bounding box center [460, 347] width 602 height 31
click at [455, 458] on button "Iesniegt" at bounding box center [460, 457] width 114 height 28
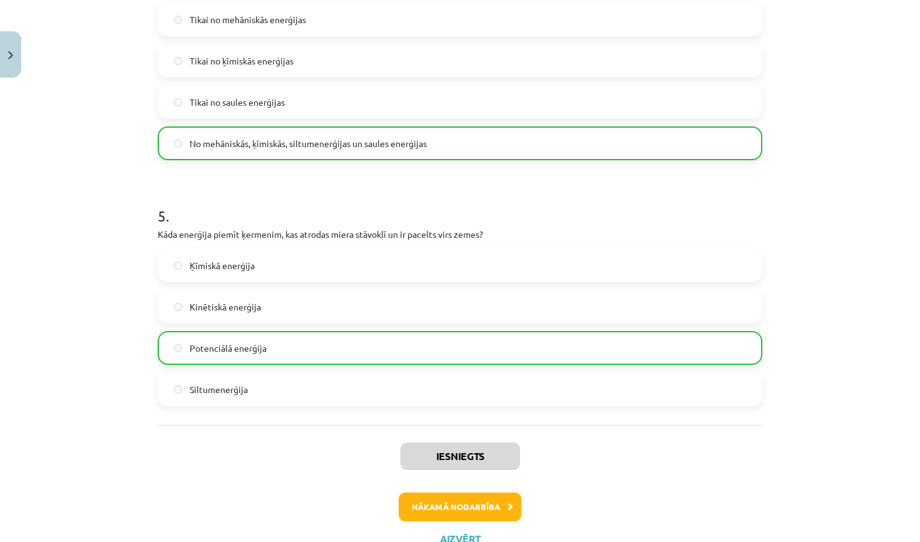
click at [429, 517] on button "Nākamā nodarbība" at bounding box center [460, 507] width 123 height 29
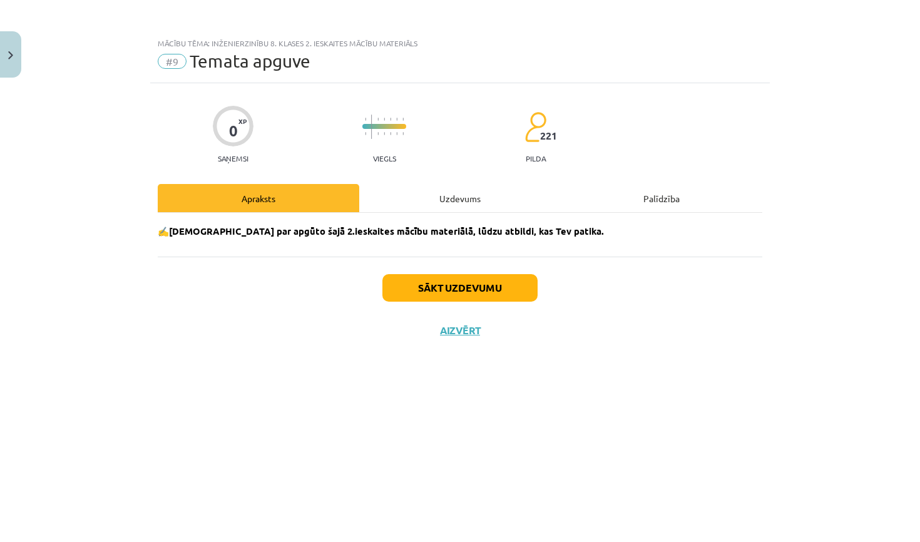
click at [406, 295] on button "Sākt uzdevumu" at bounding box center [460, 288] width 155 height 28
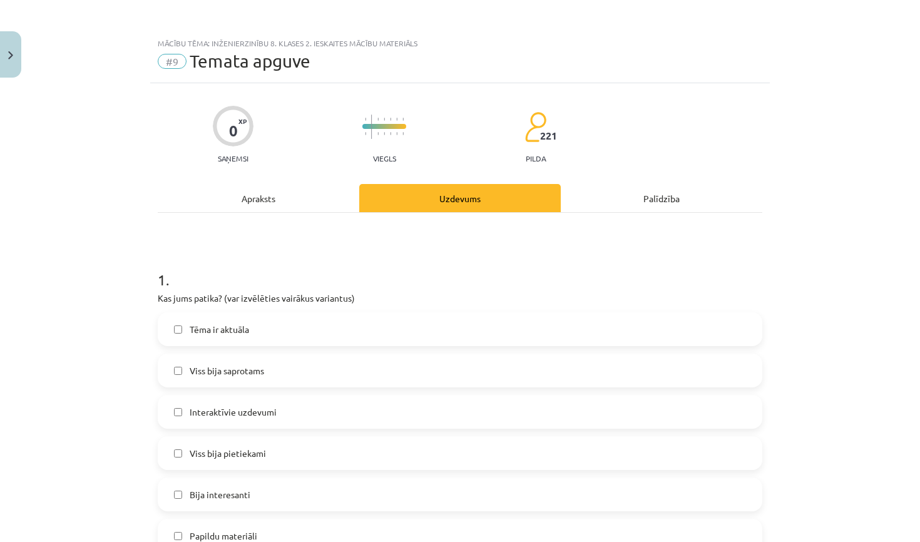
click at [309, 332] on label "Tēma ir aktuāla" at bounding box center [460, 329] width 602 height 31
click at [288, 368] on label "Viss bija saprotams" at bounding box center [460, 370] width 602 height 31
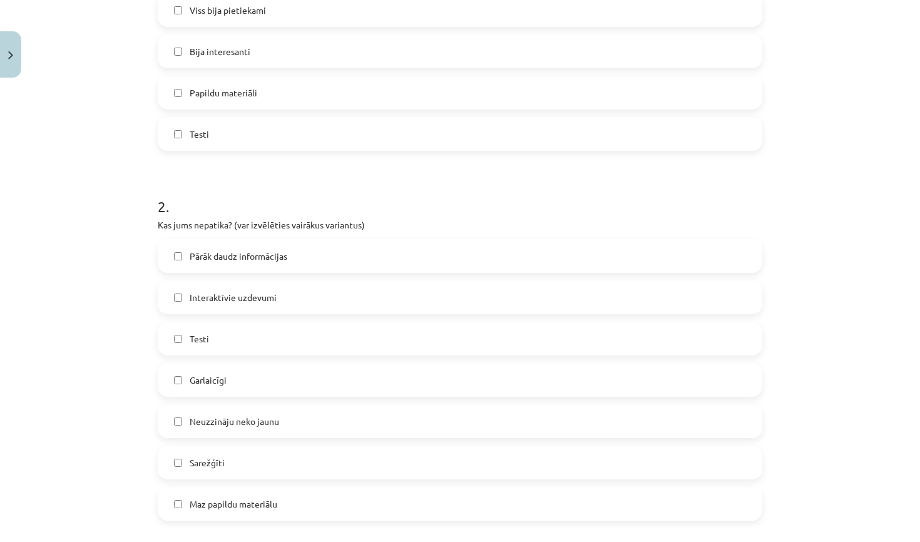
scroll to position [470, 0]
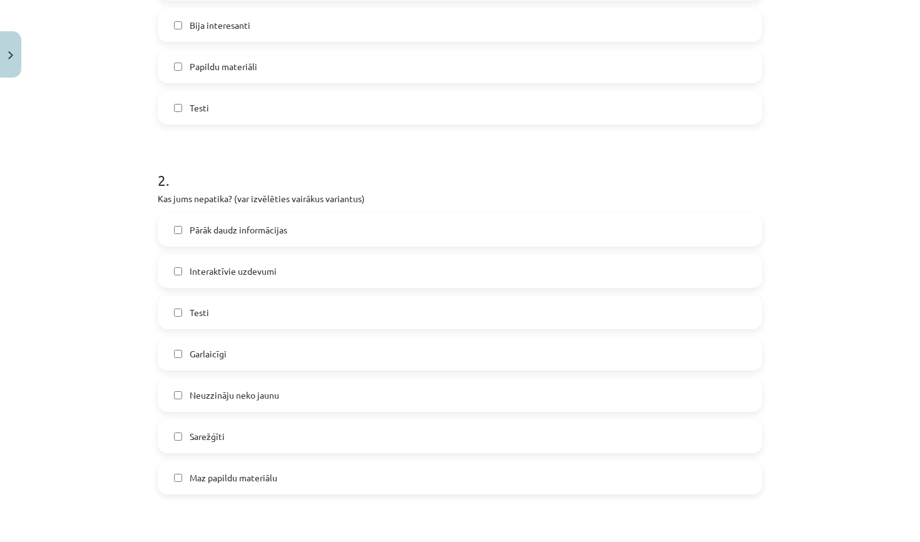
click at [327, 243] on label "Pārāk daudz informācijas" at bounding box center [460, 229] width 602 height 31
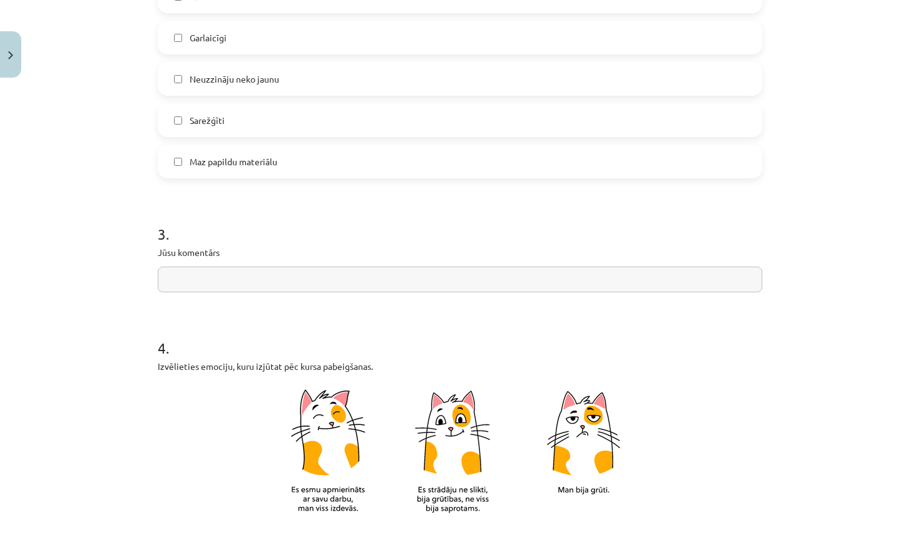
scroll to position [788, 0]
click at [312, 273] on input "text" at bounding box center [460, 278] width 605 height 26
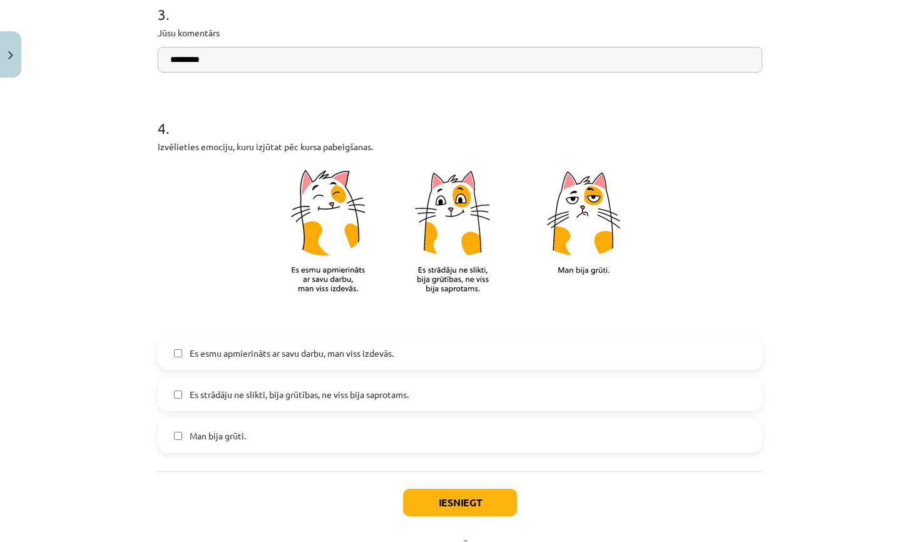
scroll to position [1007, 0]
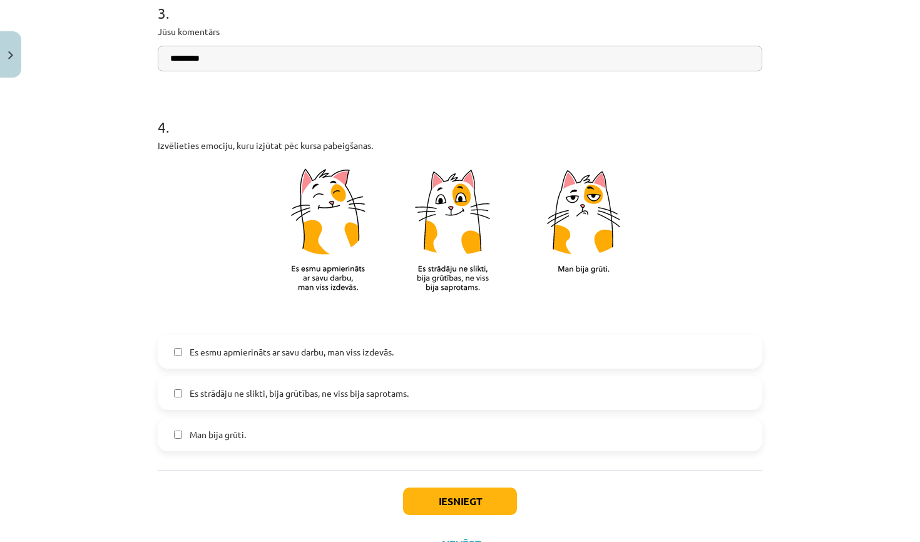
type input "*********"
click at [258, 342] on label "Es esmu apmierināts ar savu darbu, man viss izdevās." at bounding box center [460, 351] width 602 height 31
click at [434, 497] on button "Iesniegt" at bounding box center [460, 502] width 114 height 28
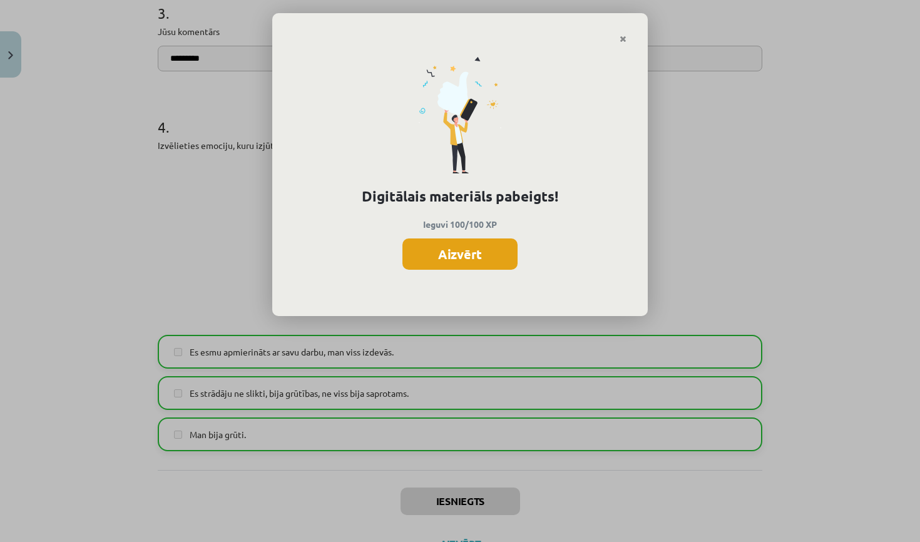
click at [430, 252] on button "Aizvērt" at bounding box center [460, 254] width 115 height 31
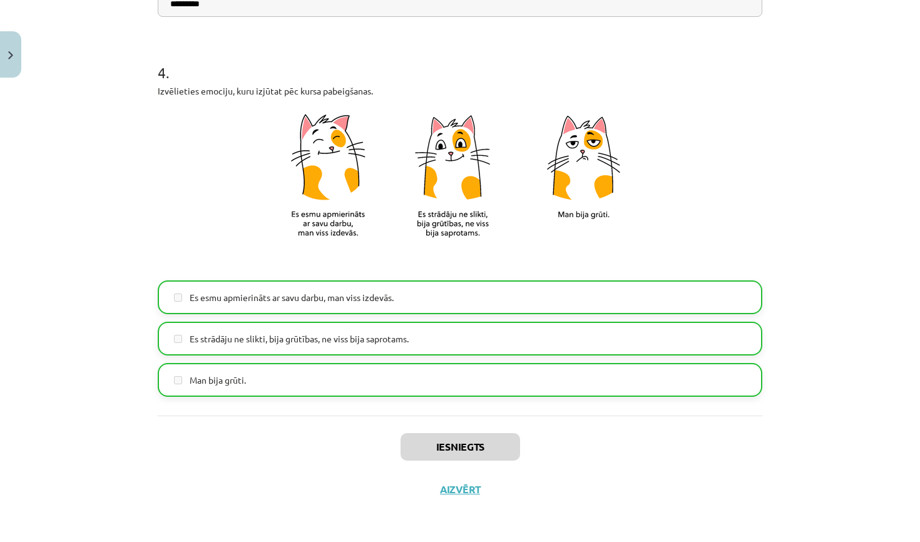
scroll to position [1063, 0]
click at [455, 484] on button "Aizvērt" at bounding box center [460, 489] width 48 height 13
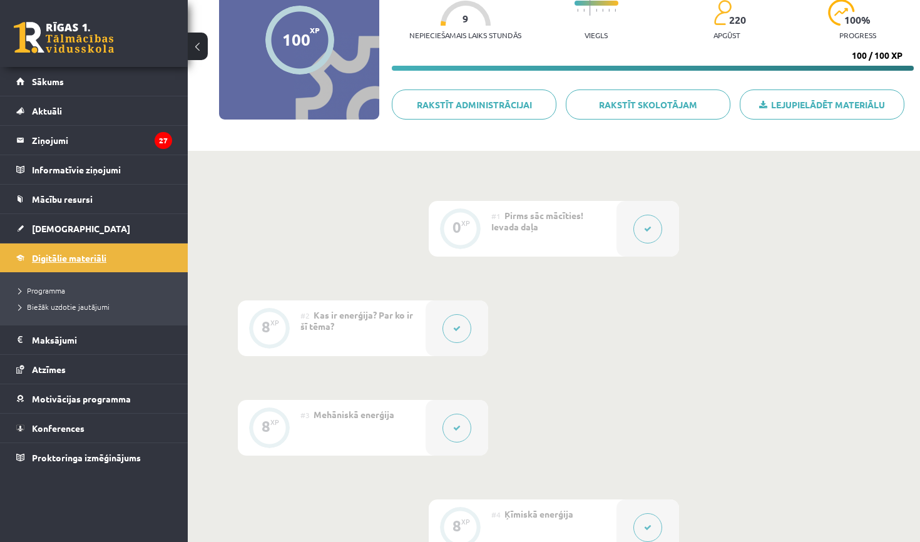
click at [105, 252] on link "Digitālie materiāli" at bounding box center [94, 258] width 156 height 29
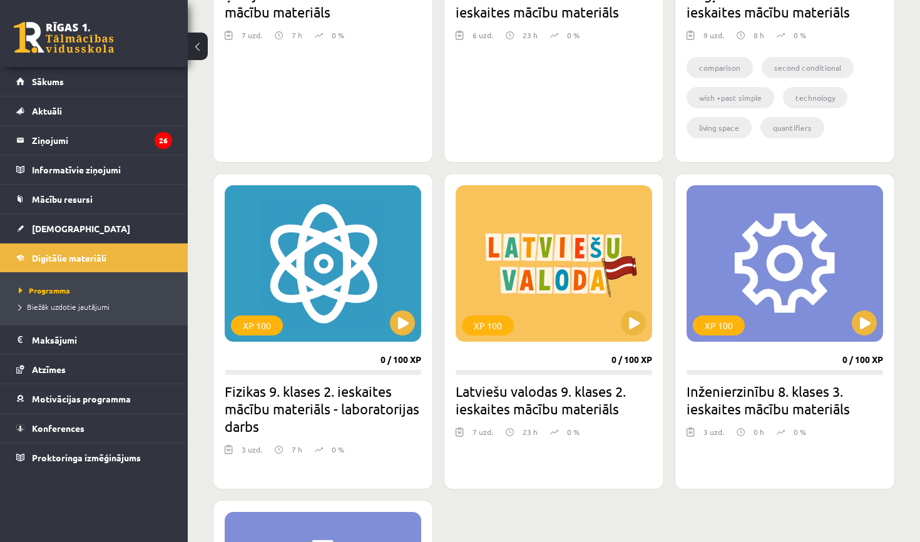
scroll to position [980, 0]
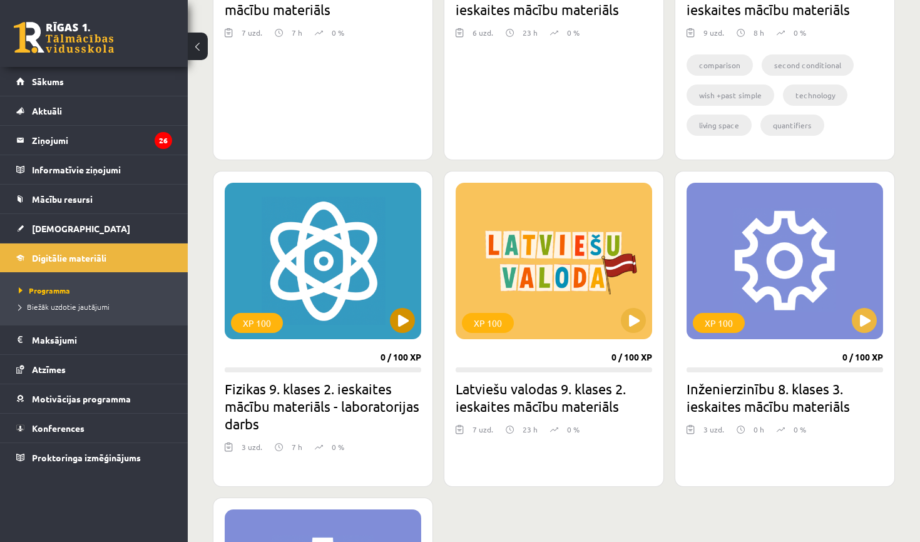
click at [405, 318] on button at bounding box center [402, 320] width 25 height 25
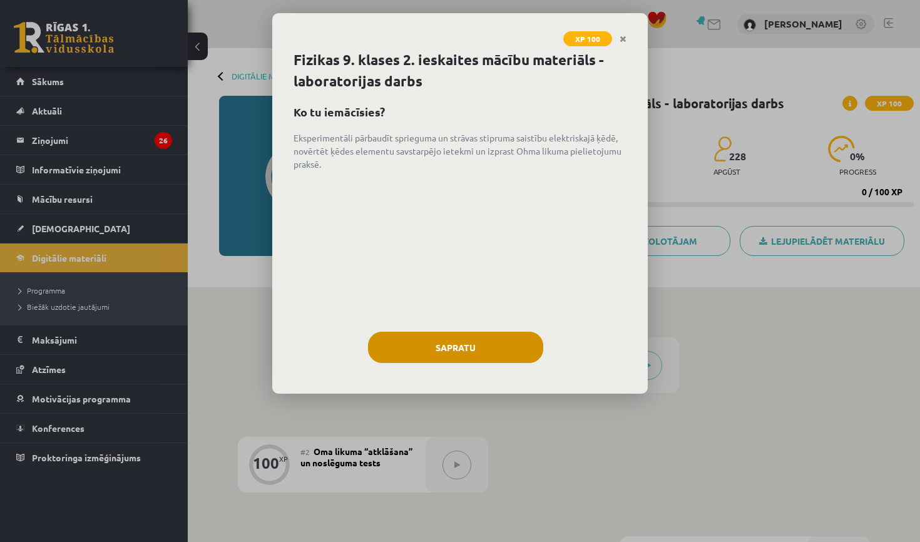
click at [439, 354] on button "Sapratu" at bounding box center [455, 347] width 175 height 31
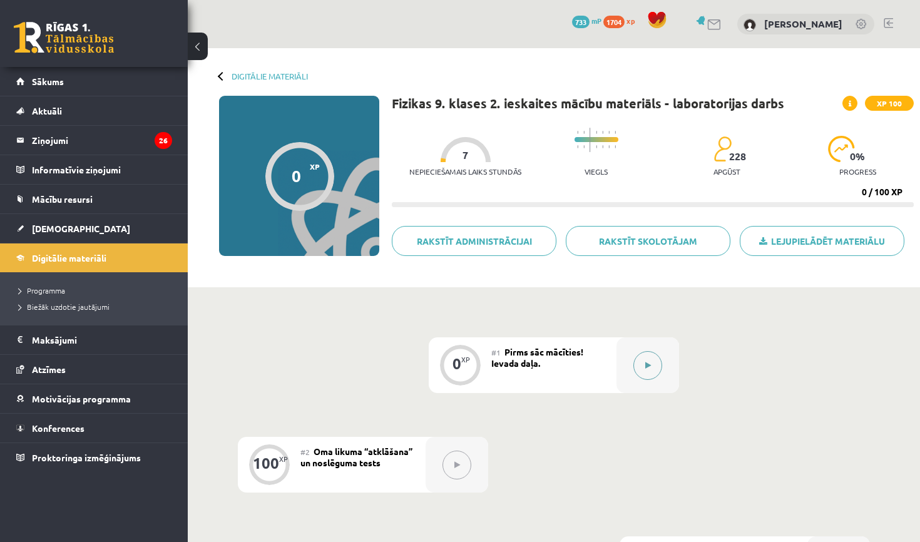
click at [647, 365] on icon at bounding box center [648, 366] width 6 height 8
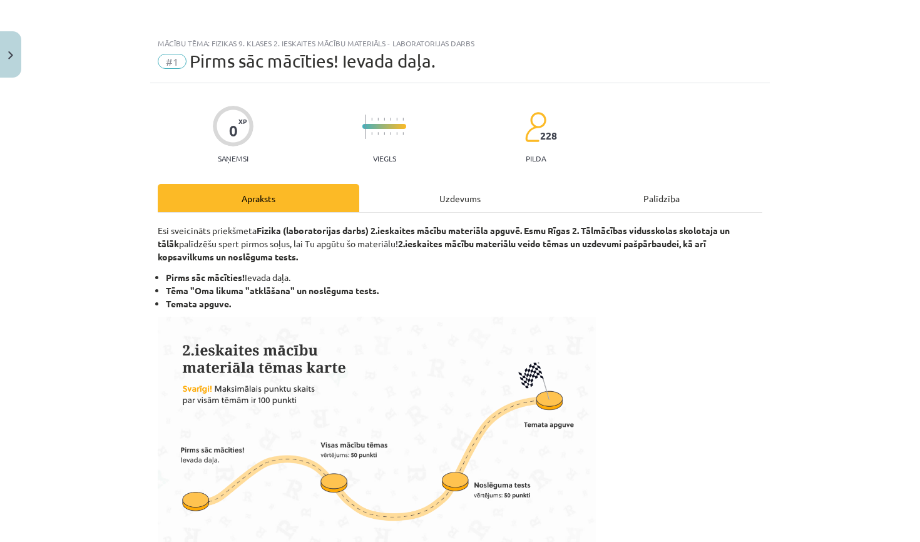
click at [424, 197] on div "Uzdevums" at bounding box center [460, 198] width 202 height 28
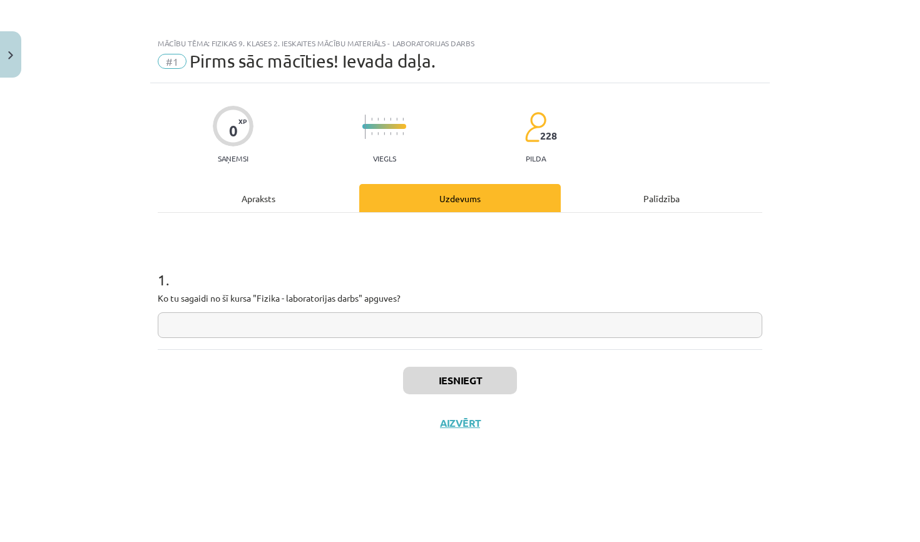
click at [393, 326] on input "text" at bounding box center [460, 325] width 605 height 26
type input "**********"
click at [491, 381] on button "Iesniegt" at bounding box center [460, 381] width 114 height 28
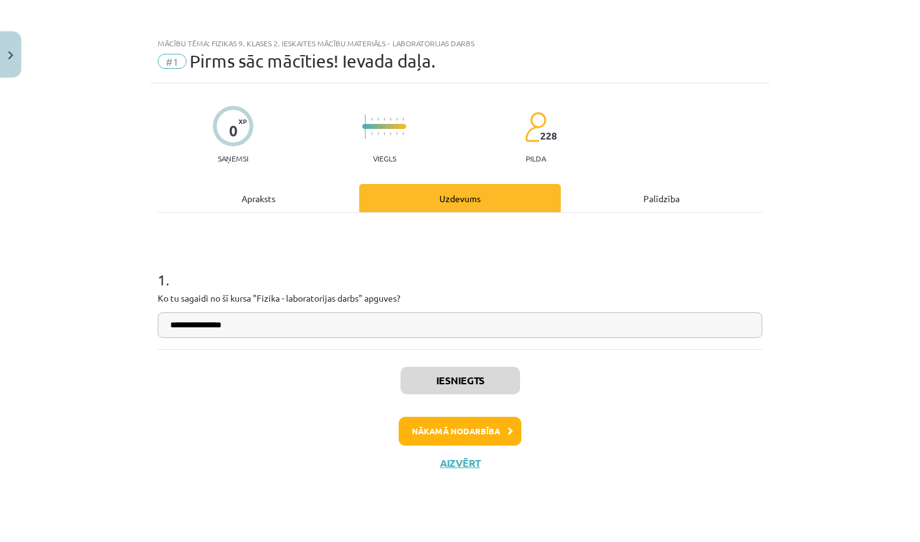
click at [453, 431] on button "Nākamā nodarbība" at bounding box center [460, 431] width 123 height 29
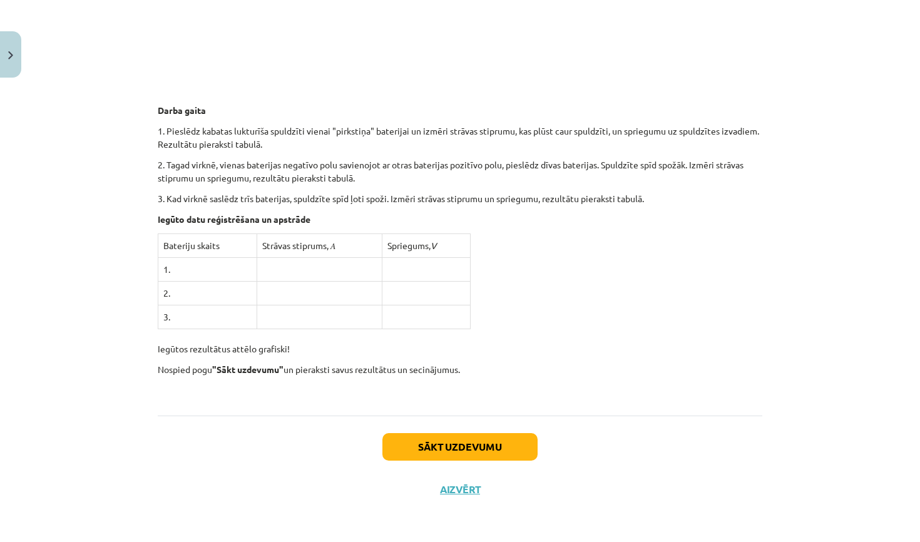
click at [461, 454] on button "Sākt uzdevumu" at bounding box center [460, 447] width 155 height 28
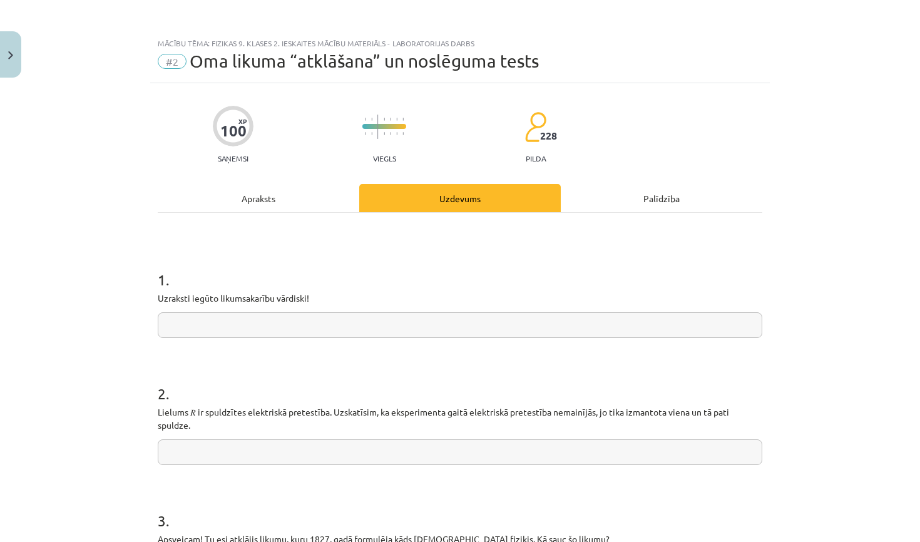
click at [277, 197] on div "Apraksts" at bounding box center [259, 198] width 202 height 28
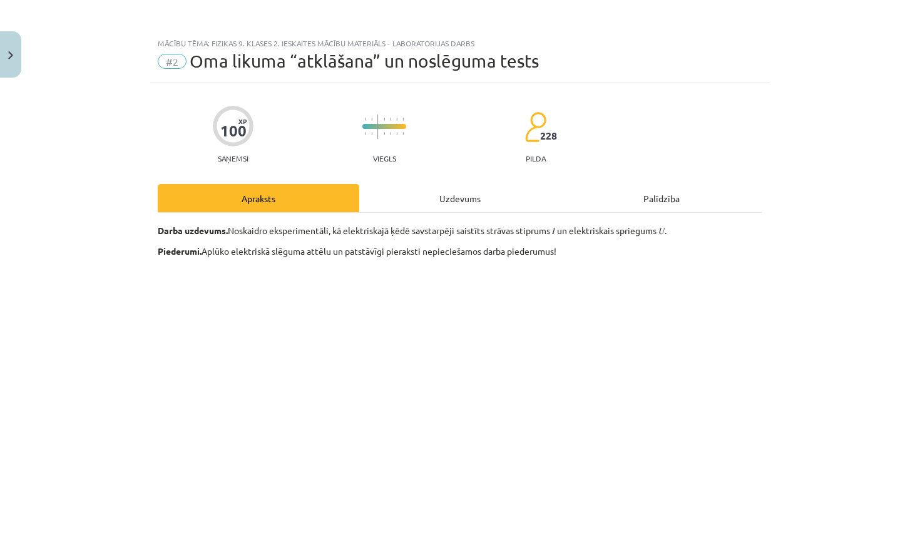
click at [416, 200] on div "Uzdevums" at bounding box center [460, 198] width 202 height 28
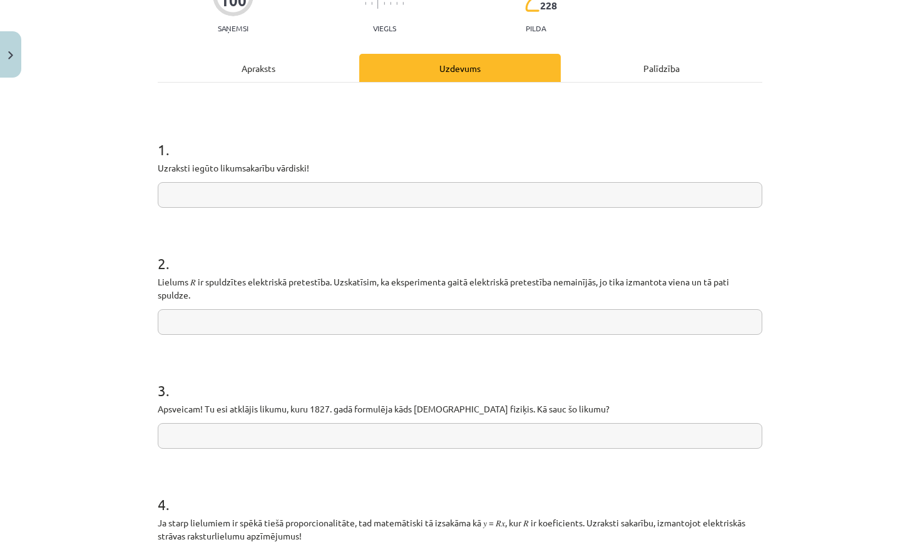
scroll to position [138, 0]
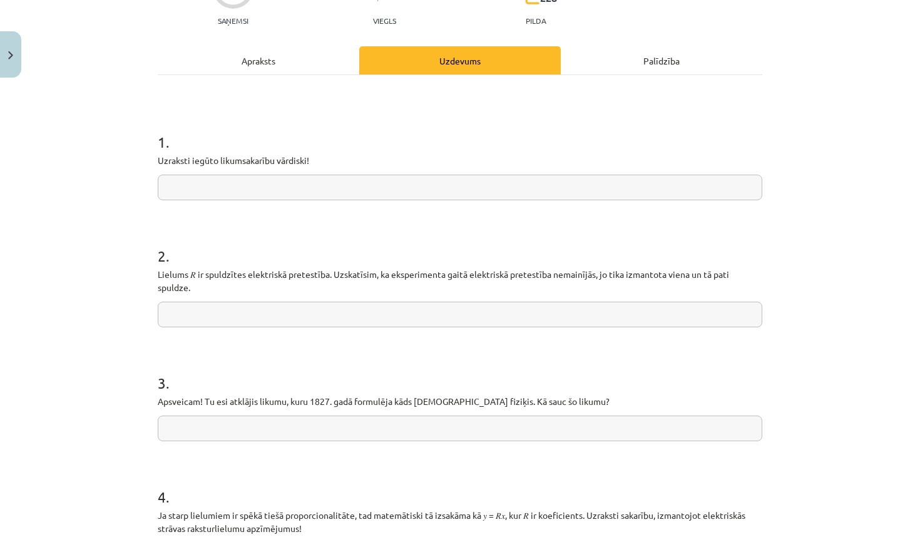
paste input "**********"
type input "**********"
click at [322, 431] on input "text" at bounding box center [460, 429] width 605 height 26
paste input "**********"
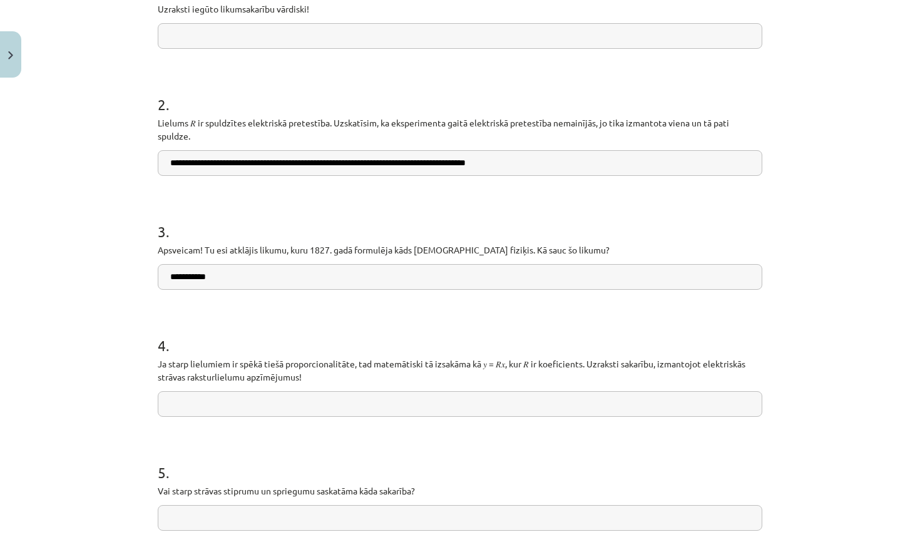
scroll to position [296, 0]
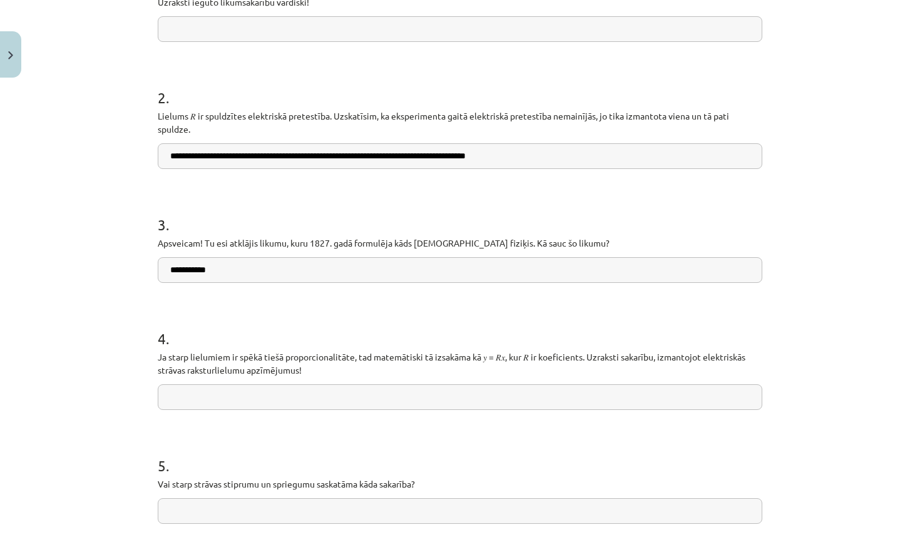
type input "**********"
paste input "*********"
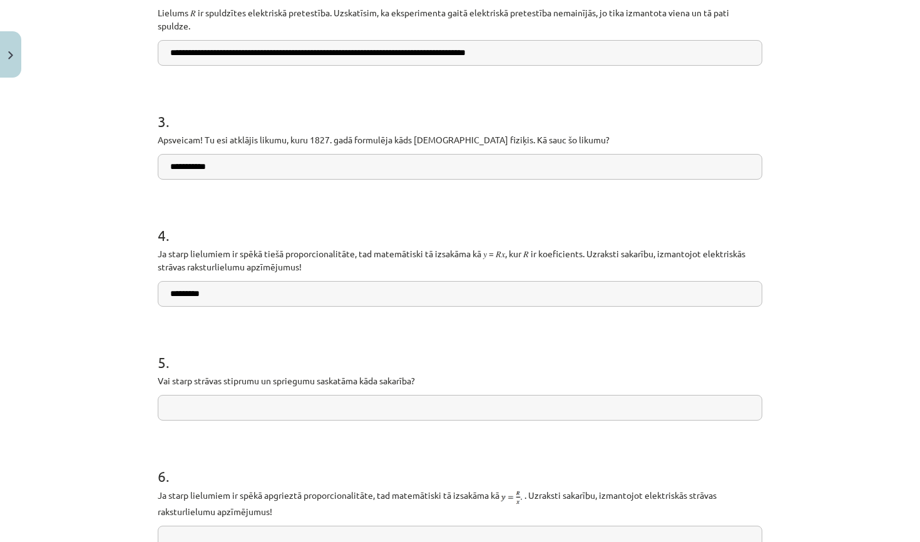
scroll to position [411, 0]
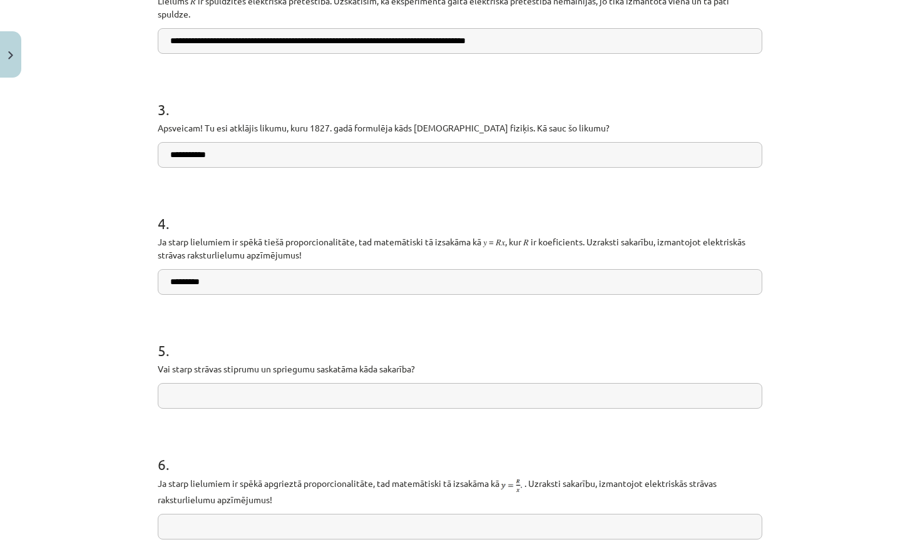
type input "*********"
click at [309, 390] on input "text" at bounding box center [460, 396] width 605 height 26
paste input "**********"
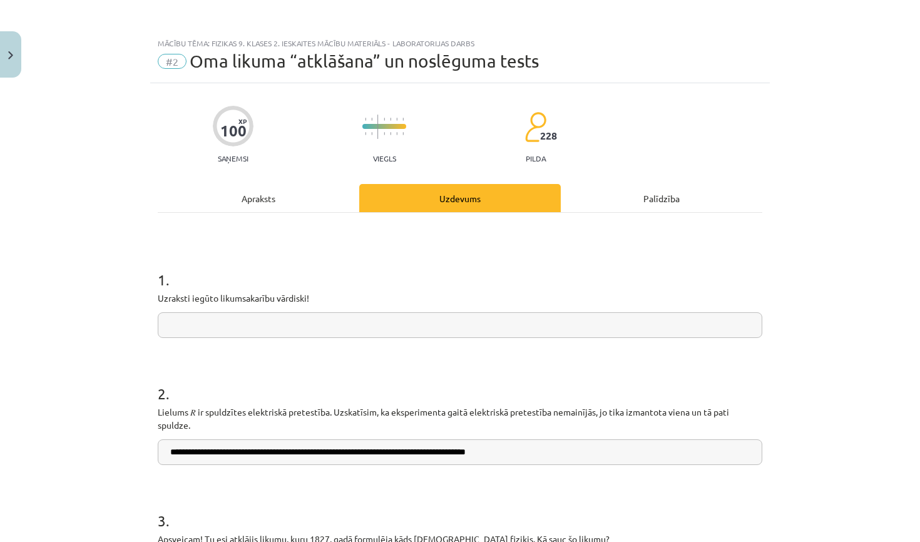
scroll to position [0, 0]
type input "**********"
click at [473, 315] on input "text" at bounding box center [460, 325] width 605 height 26
paste input "**********"
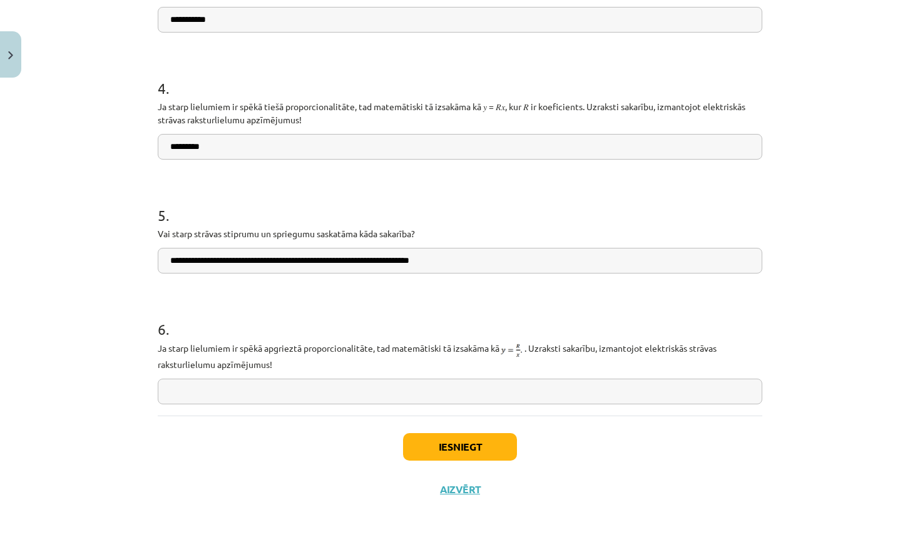
scroll to position [548, 0]
type input "**********"
paste input "*********"
type input "*********"
click at [554, 459] on div "Iesniegt Aizvērt" at bounding box center [460, 460] width 605 height 88
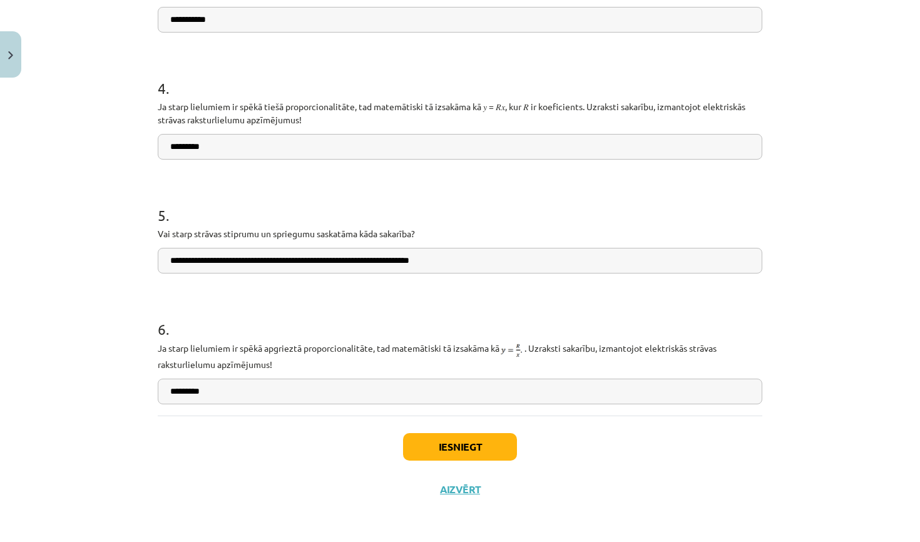
drag, startPoint x: 547, startPoint y: 222, endPoint x: 486, endPoint y: 449, distance: 235.4
click at [486, 449] on button "Iesniegt" at bounding box center [460, 447] width 114 height 28
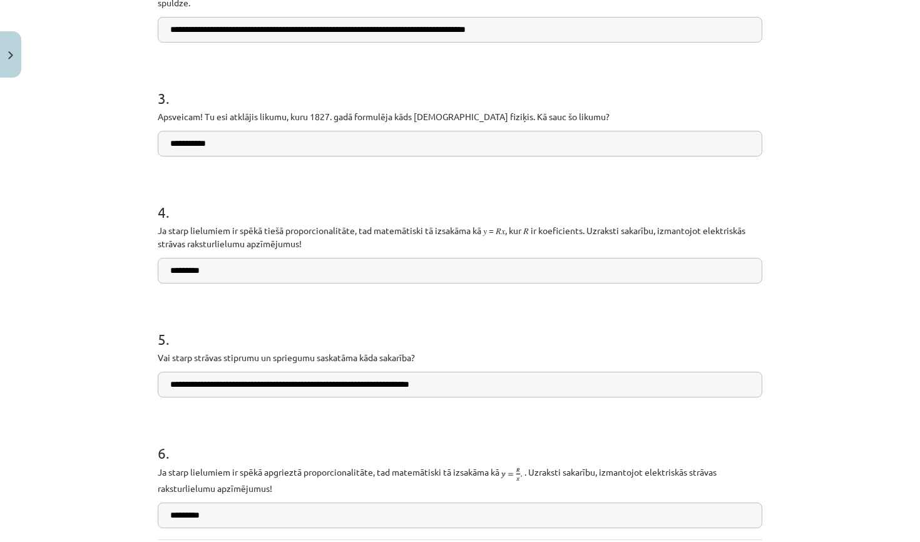
scroll to position [588, 0]
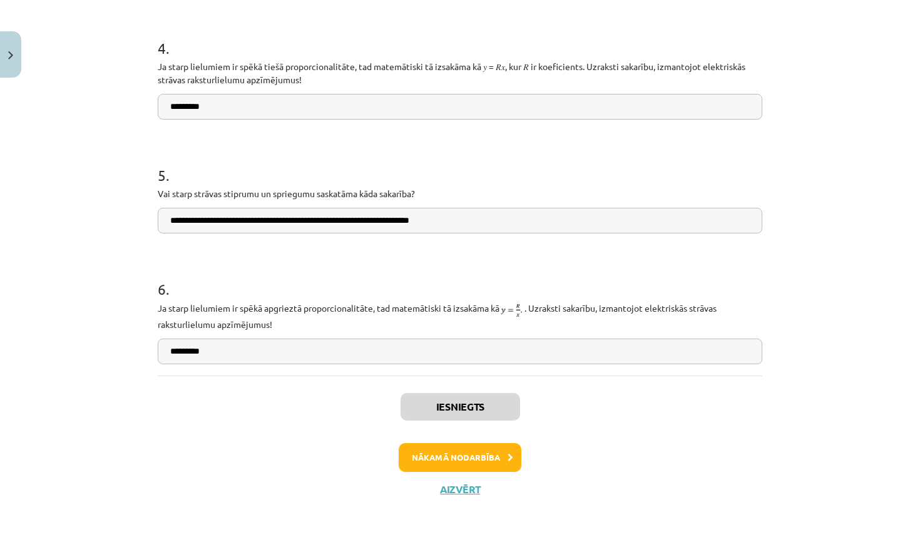
click at [480, 458] on button "Nākamā nodarbība" at bounding box center [460, 457] width 123 height 29
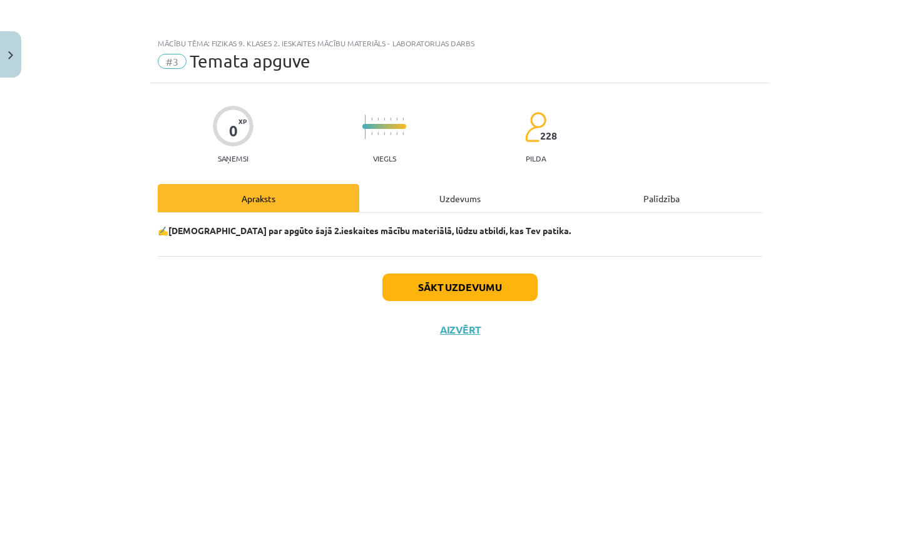
click at [11, 62] on button "Close" at bounding box center [10, 54] width 21 height 46
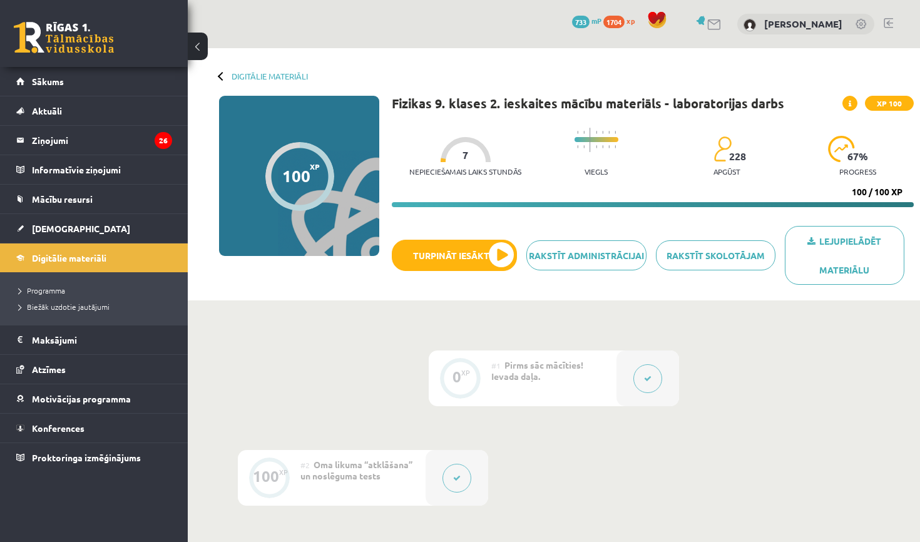
click at [254, 303] on div "0 XP #1 Pirms sāc mācīties! Ievada daļa. 100 XP #2 Oma likuma “atklāšana” un no…" at bounding box center [554, 500] width 732 height 399
click at [506, 247] on button "Turpināt iesākto" at bounding box center [454, 255] width 125 height 31
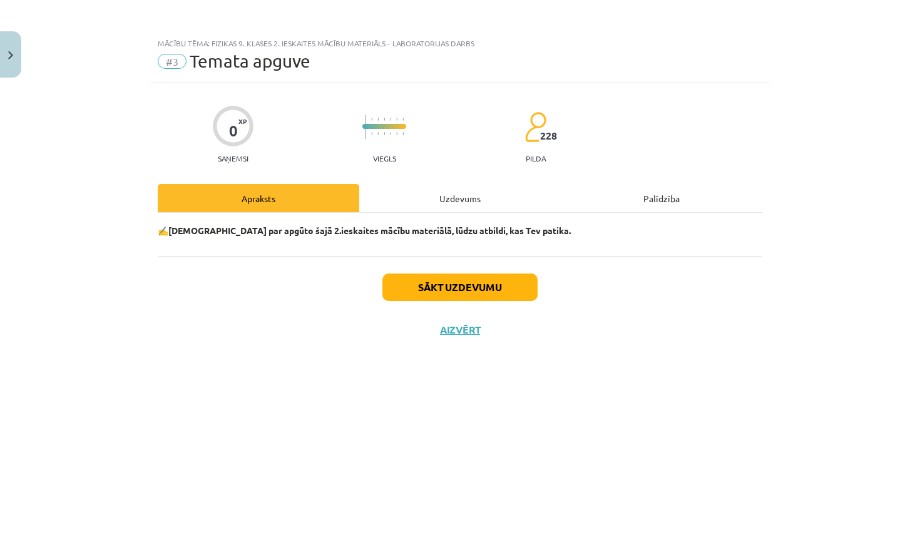
click at [466, 203] on div "Uzdevums" at bounding box center [460, 198] width 202 height 28
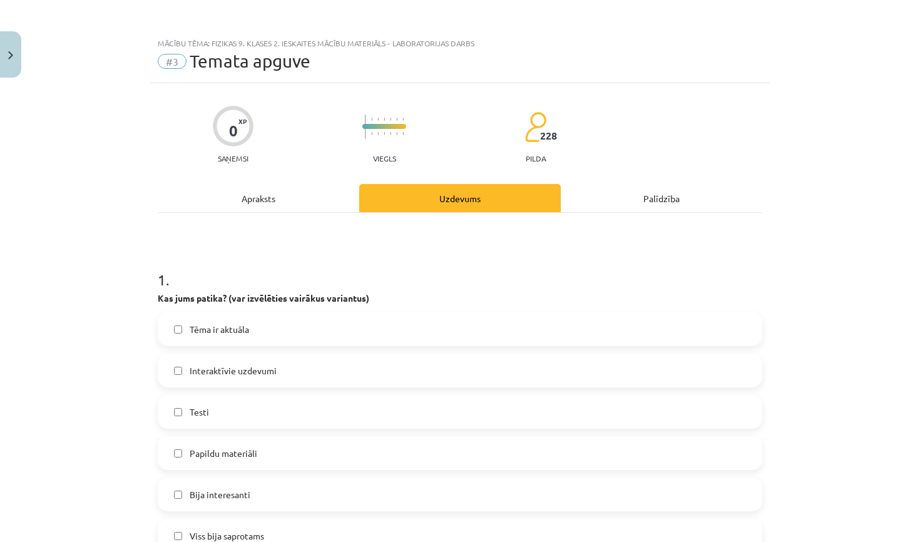
click at [267, 338] on label "Tēma ir aktuāla" at bounding box center [460, 329] width 602 height 31
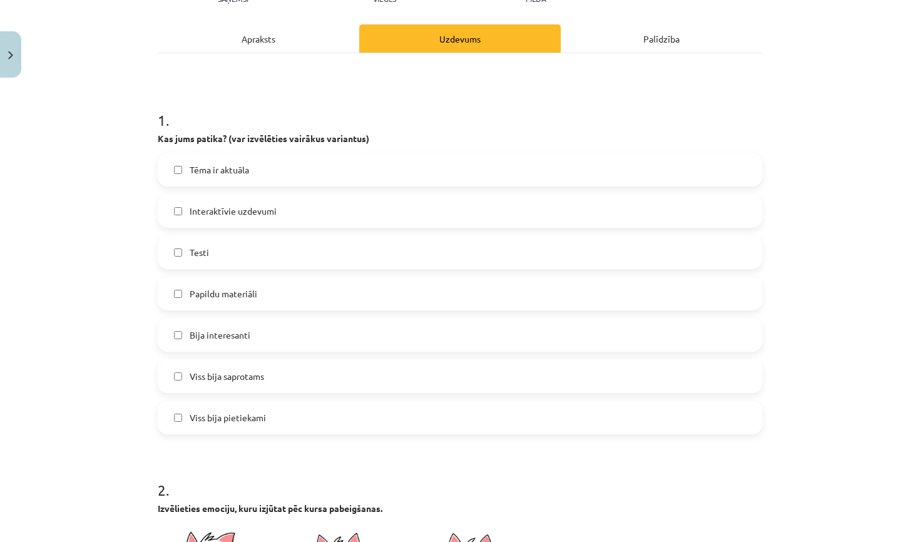
scroll to position [371, 0]
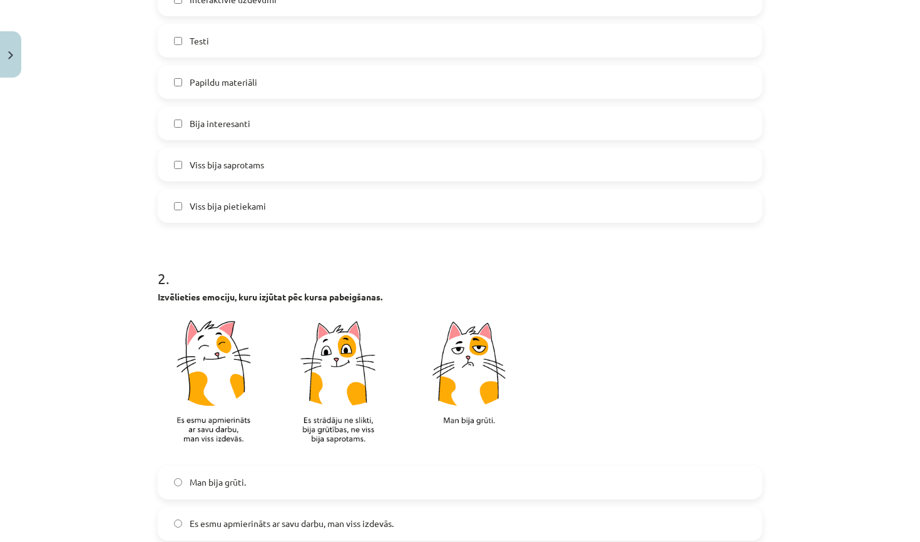
click at [216, 484] on span "Man bija grūti." at bounding box center [218, 482] width 56 height 13
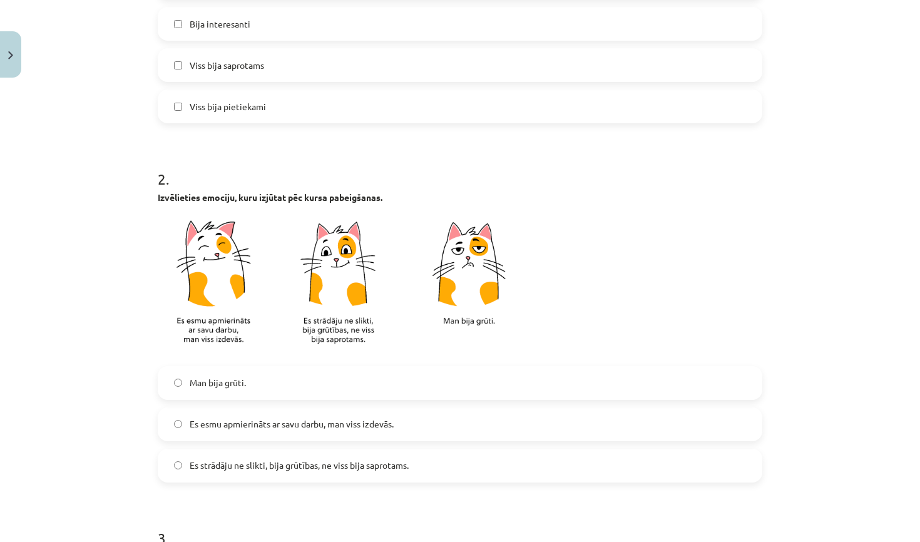
click at [245, 424] on span "Es esmu apmierināts ar savu darbu, man viss izdevās." at bounding box center [292, 424] width 204 height 13
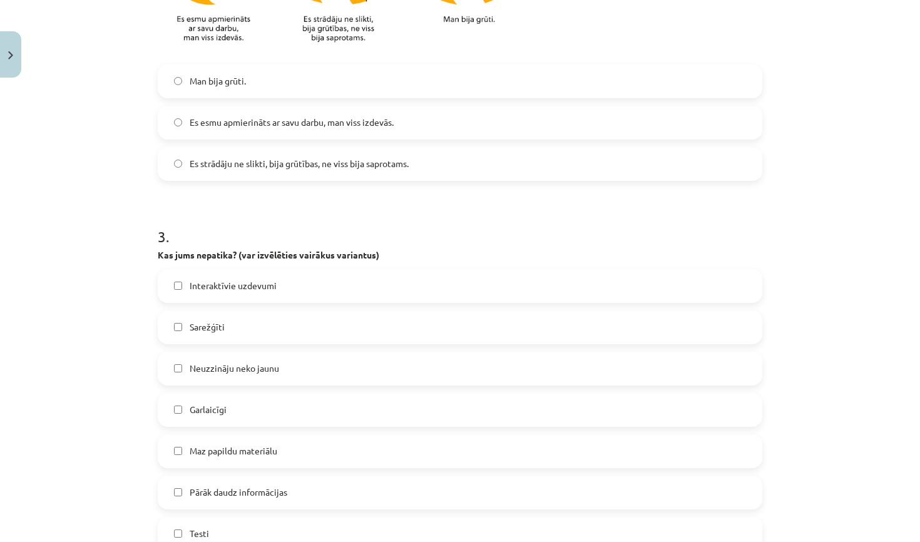
scroll to position [796, 0]
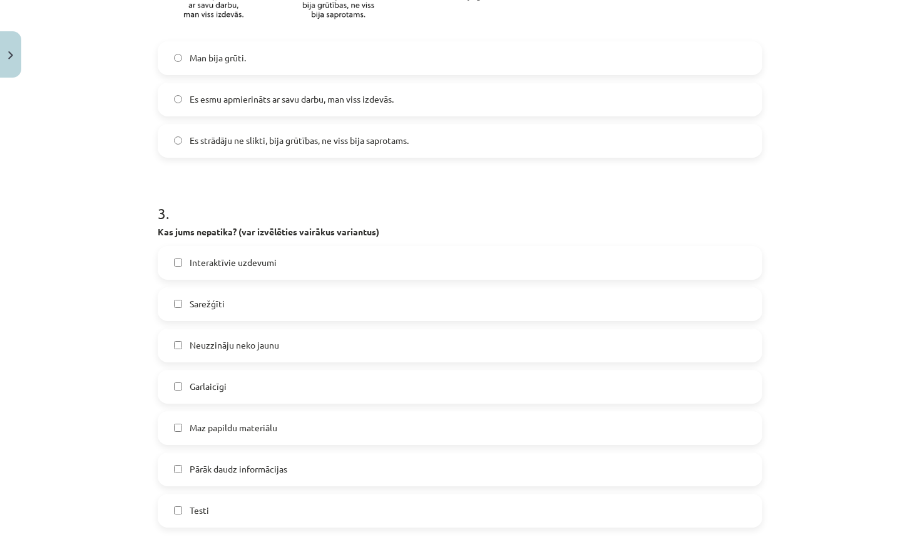
click at [299, 269] on label "Interaktīvie uzdevumi" at bounding box center [460, 262] width 602 height 31
click at [292, 259] on label "Interaktīvie uzdevumi" at bounding box center [460, 262] width 602 height 31
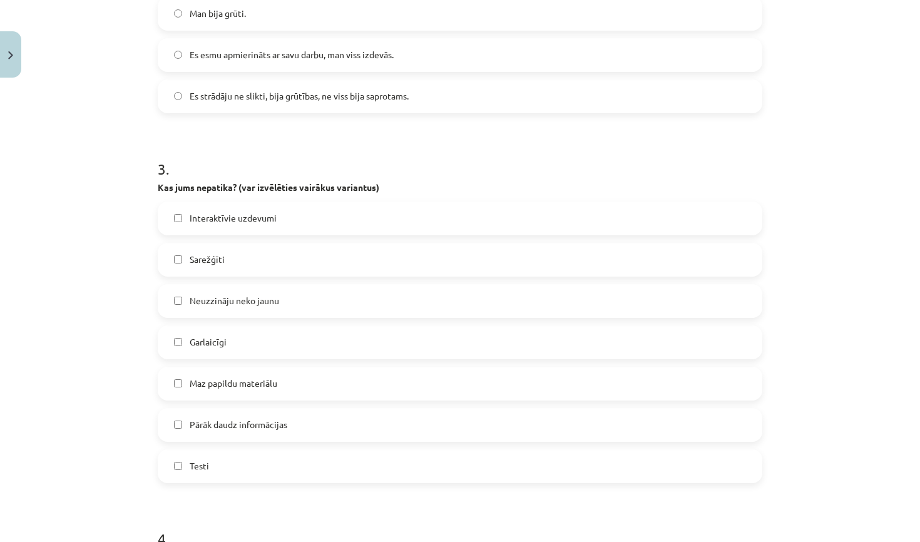
scroll to position [841, 0]
click at [264, 436] on label "Pārāk daudz informācijas" at bounding box center [460, 424] width 602 height 31
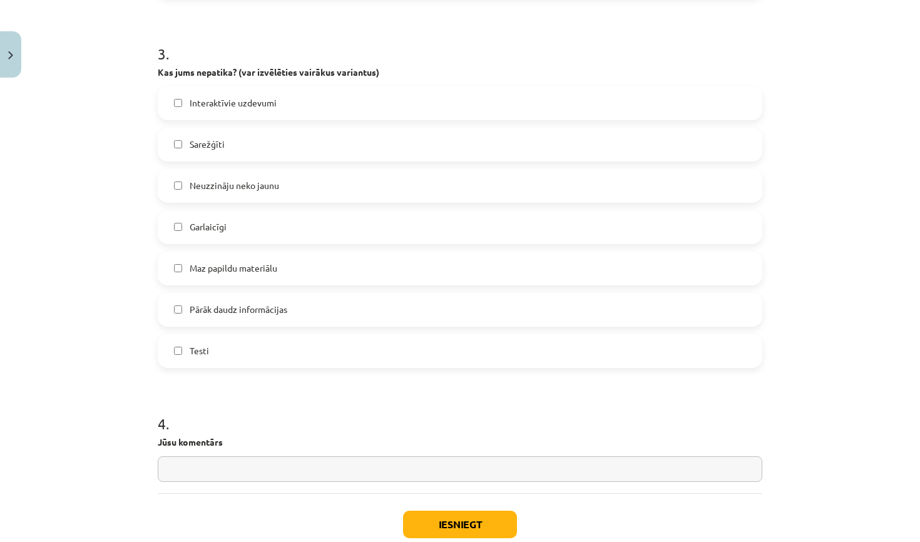
scroll to position [941, 0]
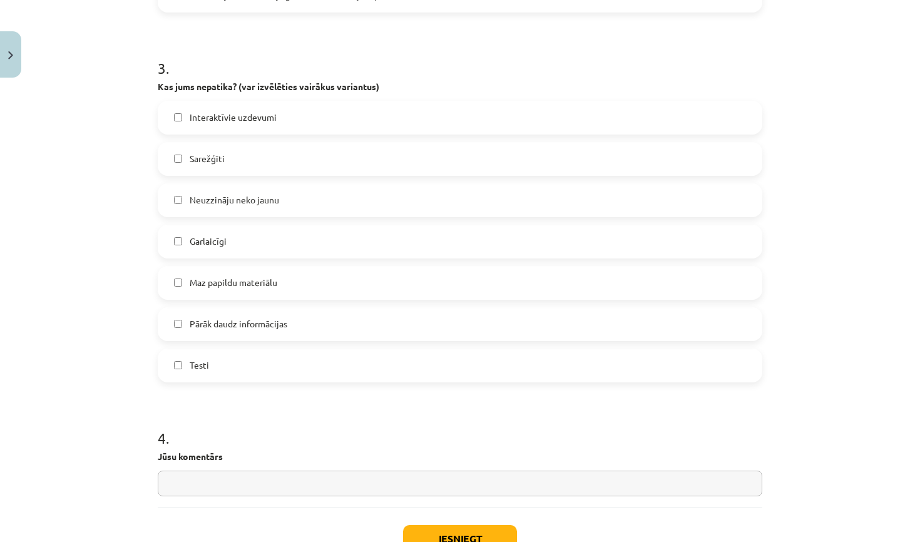
click at [208, 329] on span "Pārāk daudz informācijas" at bounding box center [239, 323] width 98 height 13
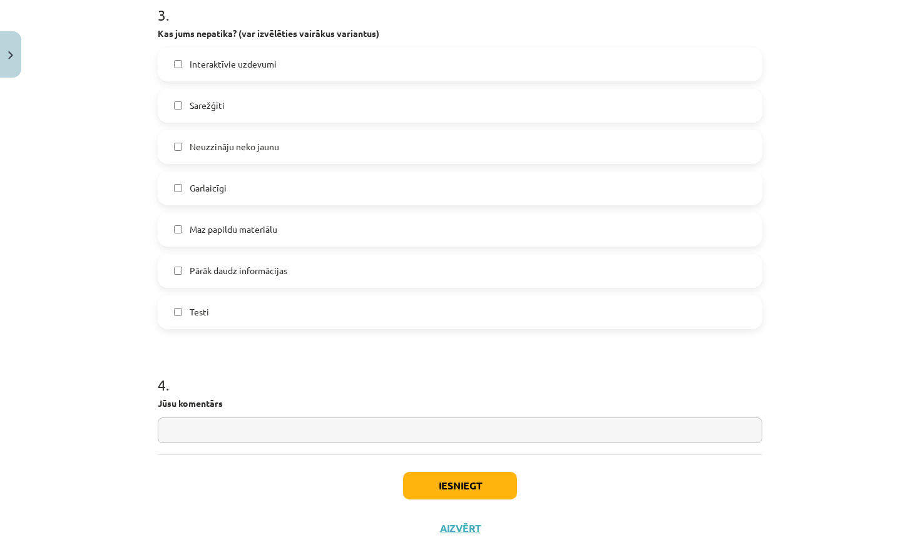
scroll to position [1009, 0]
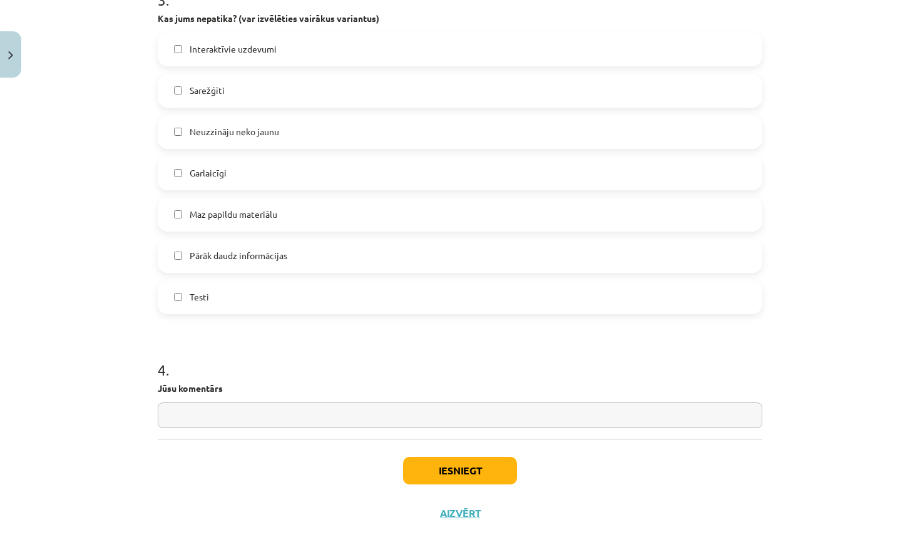
click at [208, 401] on div "4 . Jūsu komentārs" at bounding box center [460, 383] width 605 height 89
click at [222, 414] on input "text" at bounding box center [460, 416] width 605 height 26
type input "**********"
click at [434, 480] on button "Iesniegt" at bounding box center [460, 471] width 114 height 28
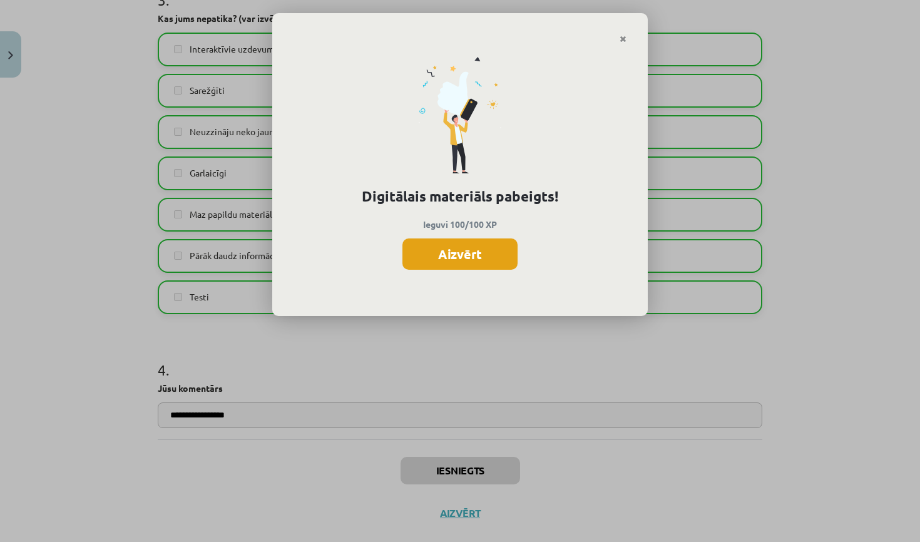
click at [485, 259] on button "Aizvērt" at bounding box center [460, 254] width 115 height 31
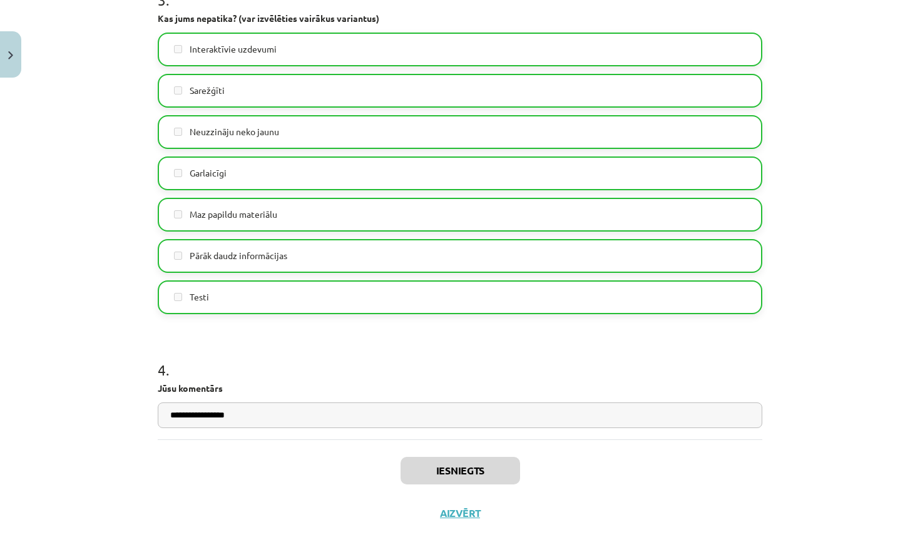
click at [744, 170] on label "Garlaicīgi" at bounding box center [460, 173] width 602 height 31
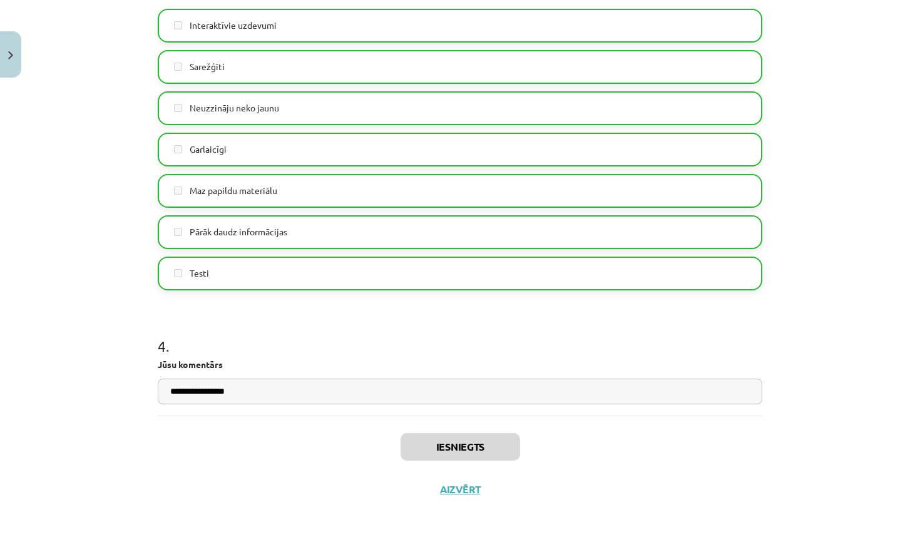
scroll to position [1035, 0]
click at [456, 484] on button "Aizvērt" at bounding box center [460, 489] width 48 height 13
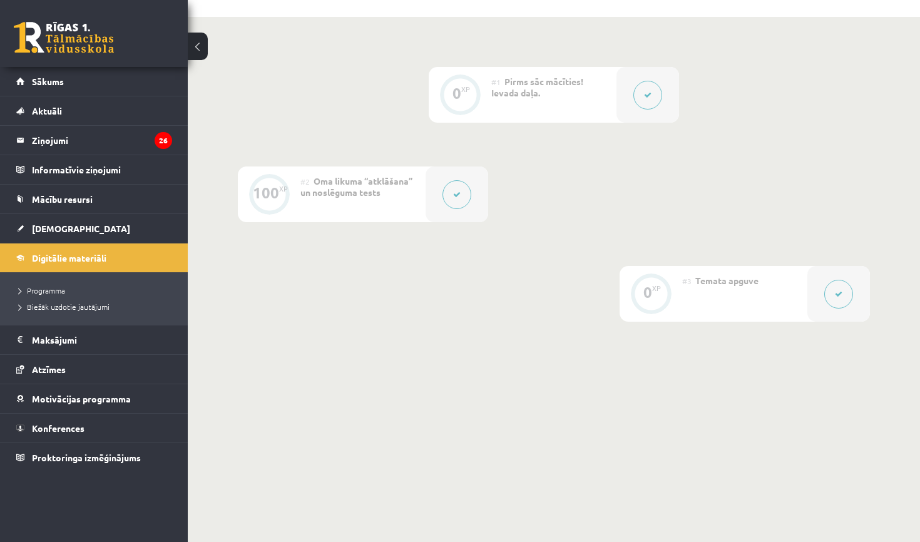
scroll to position [269, 0]
click at [112, 267] on link "Digitālie materiāli" at bounding box center [94, 258] width 156 height 29
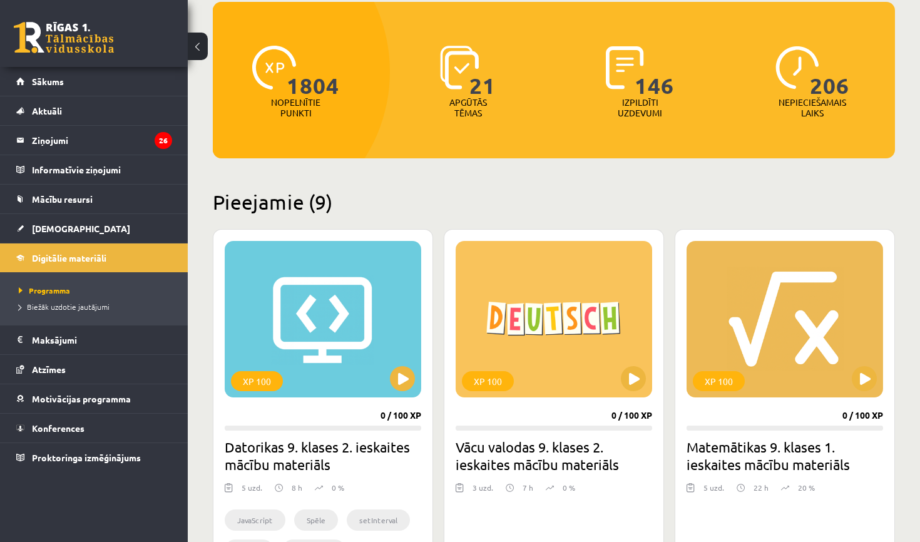
scroll to position [131, 0]
